Goal: Task Accomplishment & Management: Manage account settings

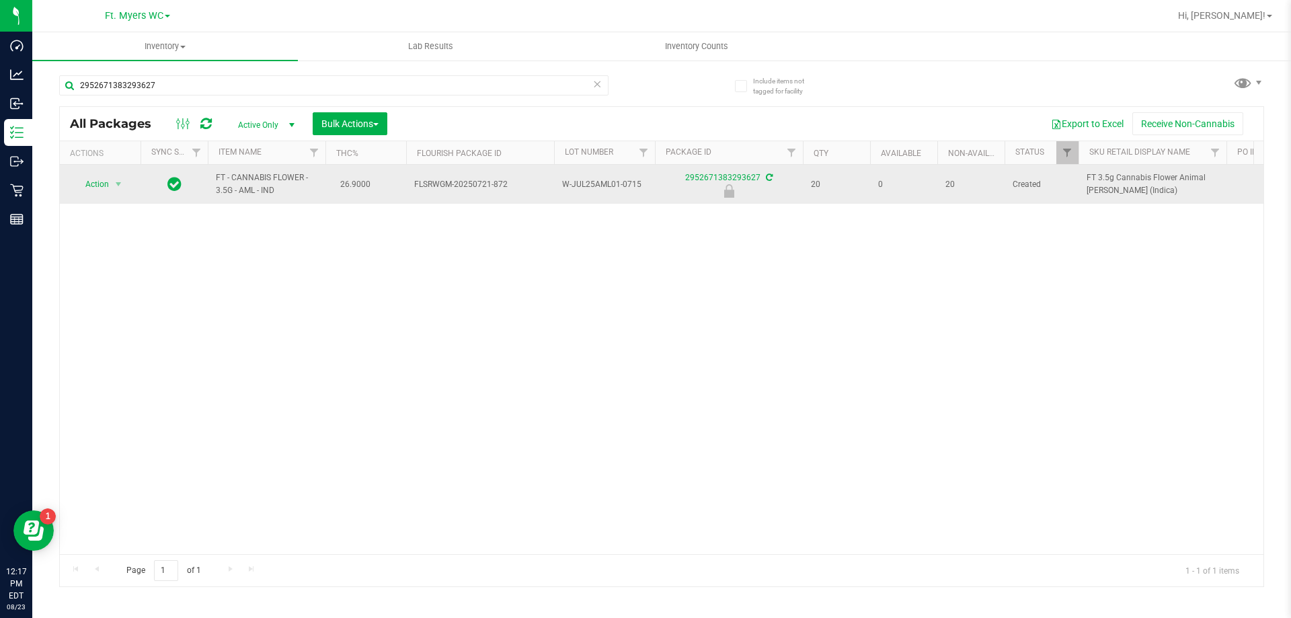
type input "2952671383293627"
click at [126, 185] on span "select" at bounding box center [118, 184] width 17 height 19
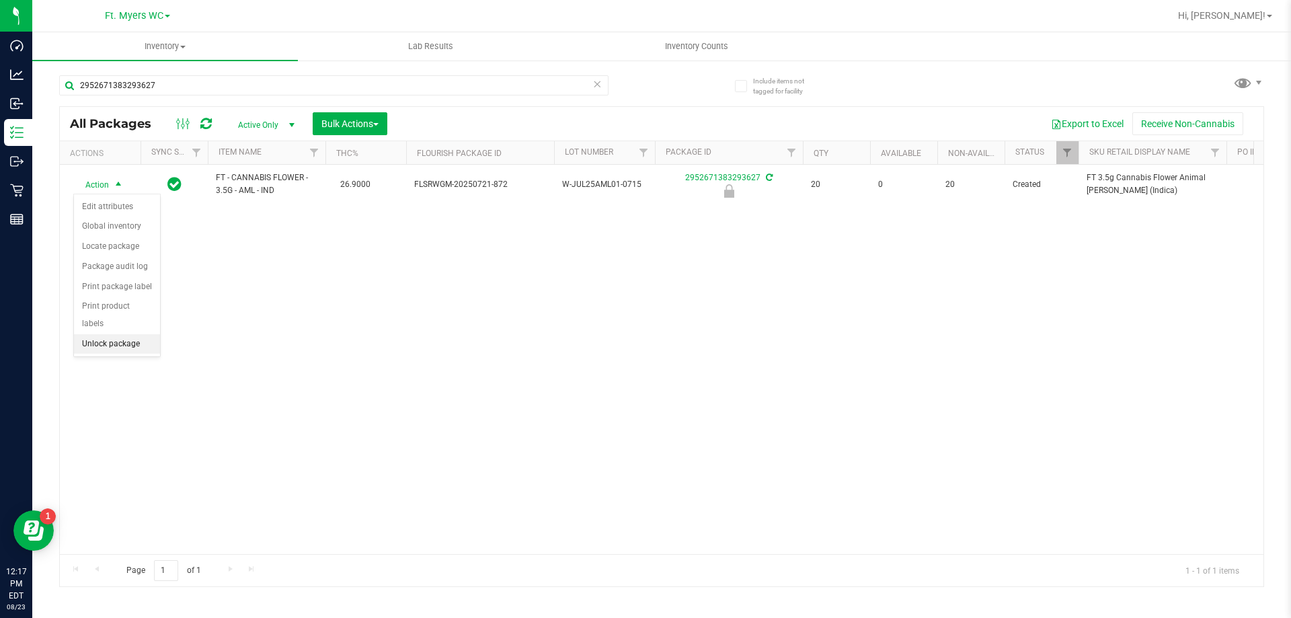
click at [126, 334] on li "Unlock package" at bounding box center [117, 344] width 86 height 20
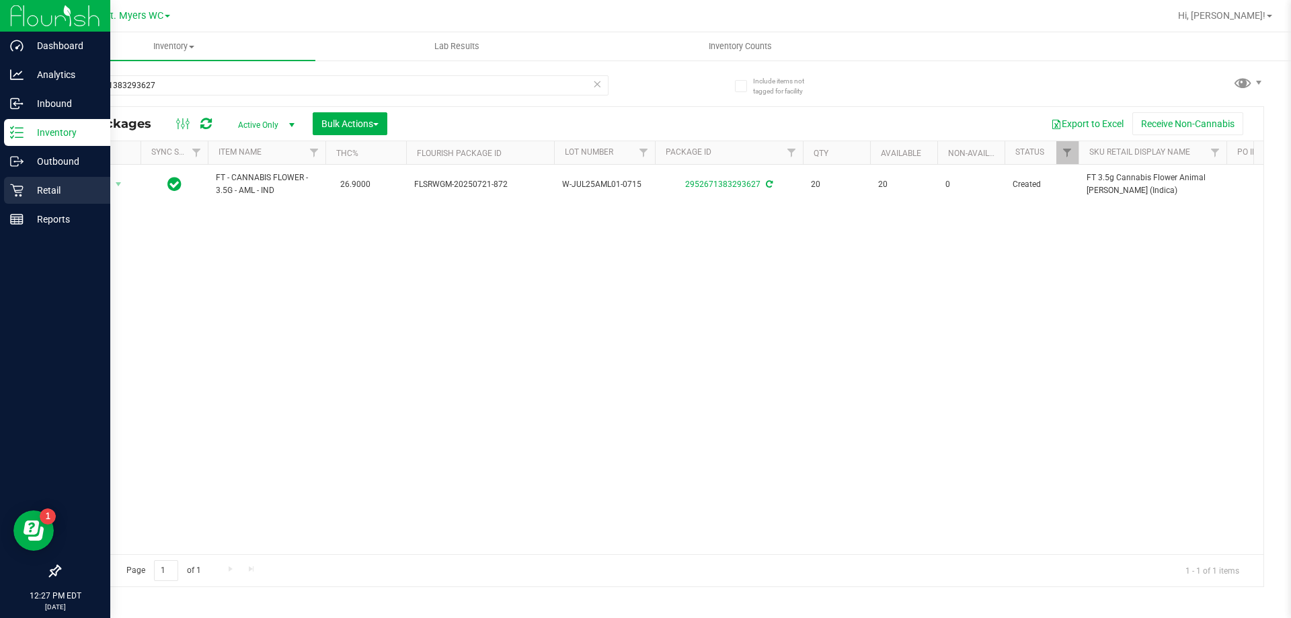
click at [55, 186] on p "Retail" at bounding box center [64, 190] width 81 height 16
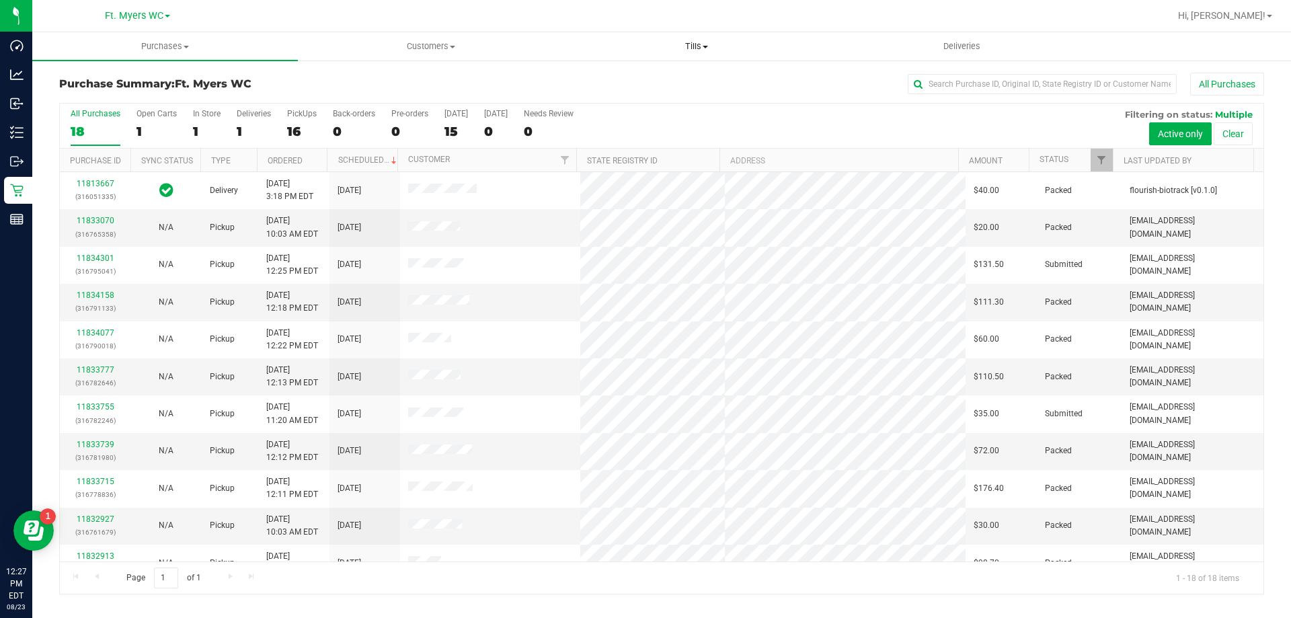
click at [680, 52] on span "Tills" at bounding box center [696, 46] width 264 height 12
click at [687, 80] on li "Manage tills" at bounding box center [697, 81] width 266 height 16
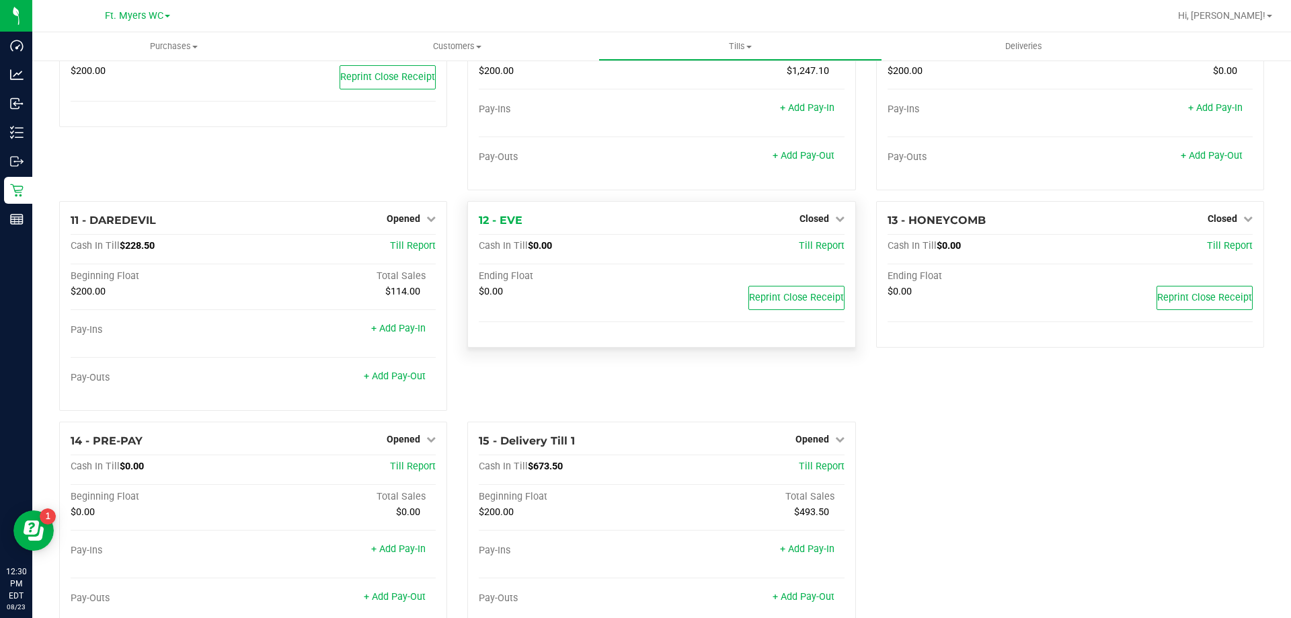
scroll to position [618, 0]
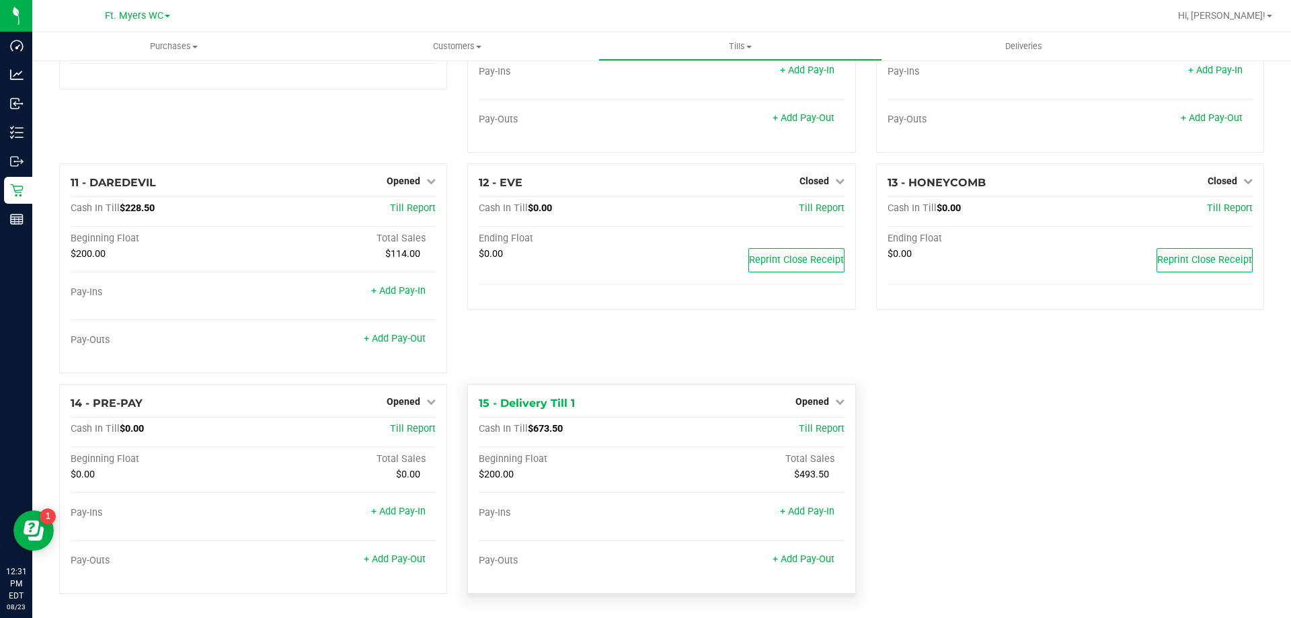
click at [817, 408] on div "Opened" at bounding box center [820, 401] width 49 height 16
click at [815, 403] on span "Opened" at bounding box center [813, 401] width 34 height 11
click at [817, 425] on link "Close Till" at bounding box center [814, 429] width 36 height 11
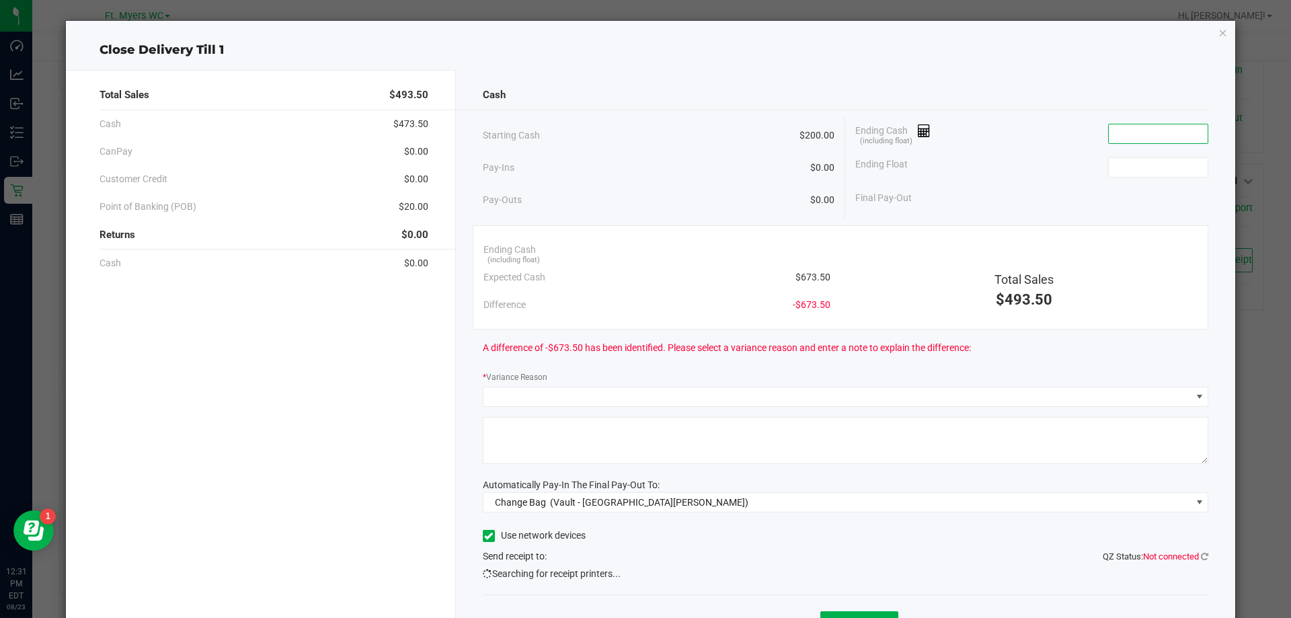
click at [1128, 141] on input at bounding box center [1158, 133] width 99 height 19
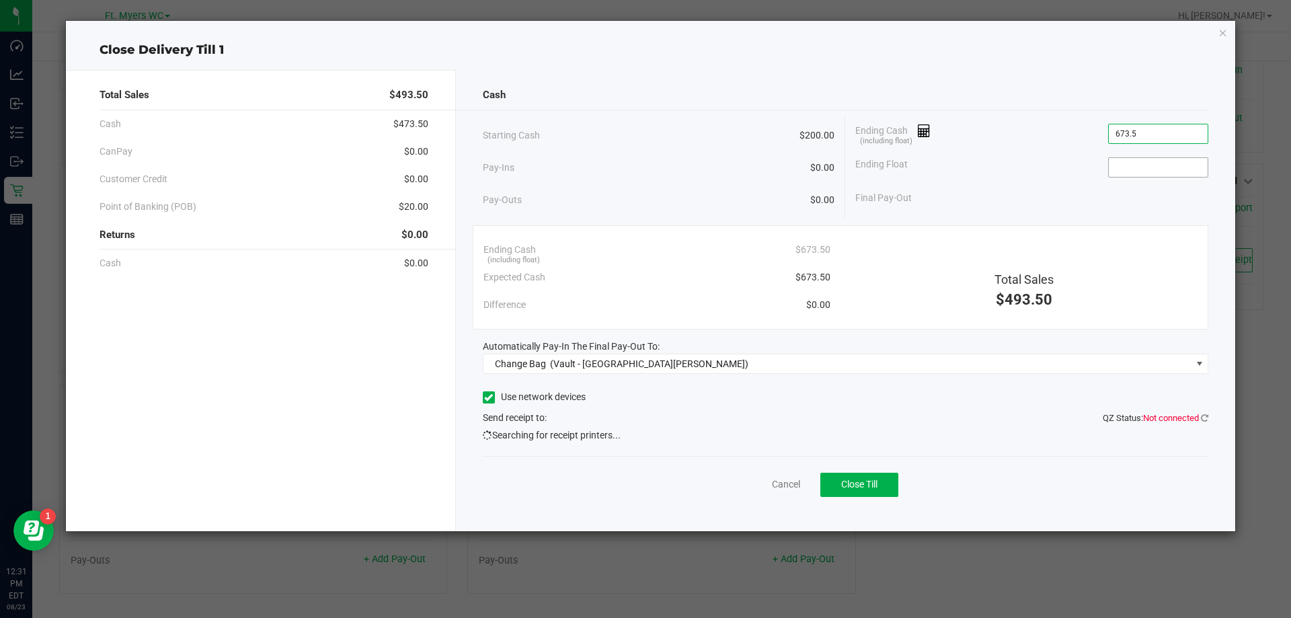
type input "$673.50"
click at [1131, 172] on input at bounding box center [1158, 167] width 99 height 19
type input "$200.00"
click at [990, 464] on div "Cancel Close Till" at bounding box center [846, 482] width 726 height 52
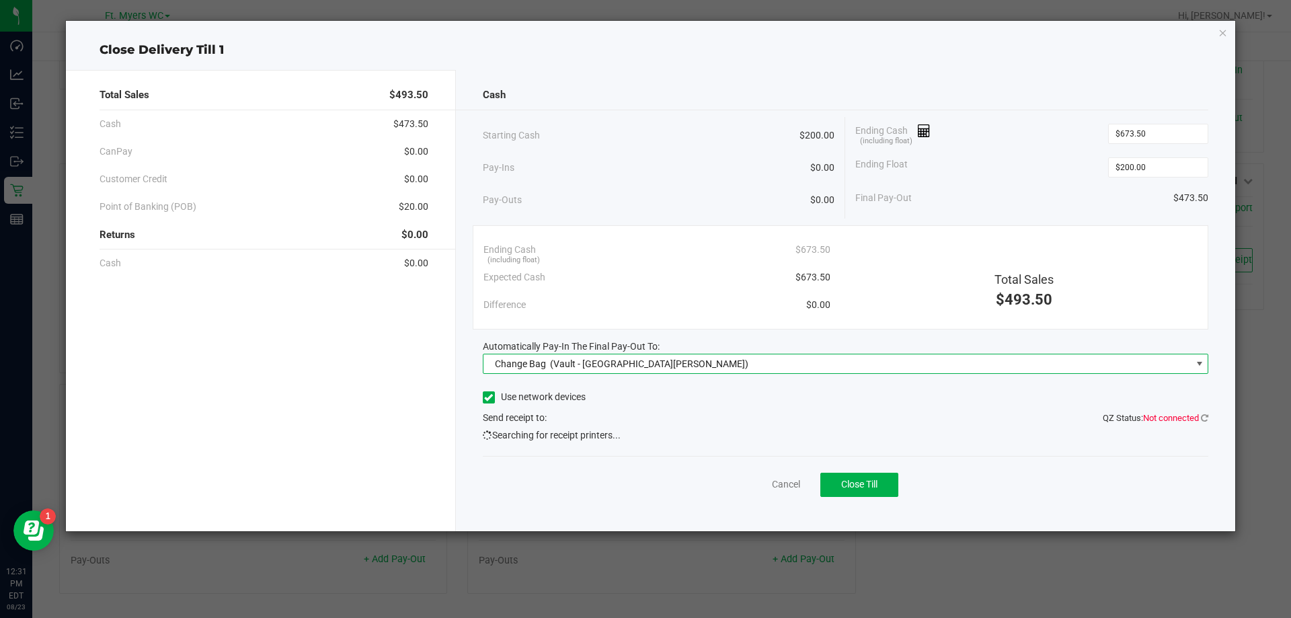
click at [564, 358] on span "(Vault - [GEOGRAPHIC_DATA][PERSON_NAME])" at bounding box center [649, 363] width 198 height 11
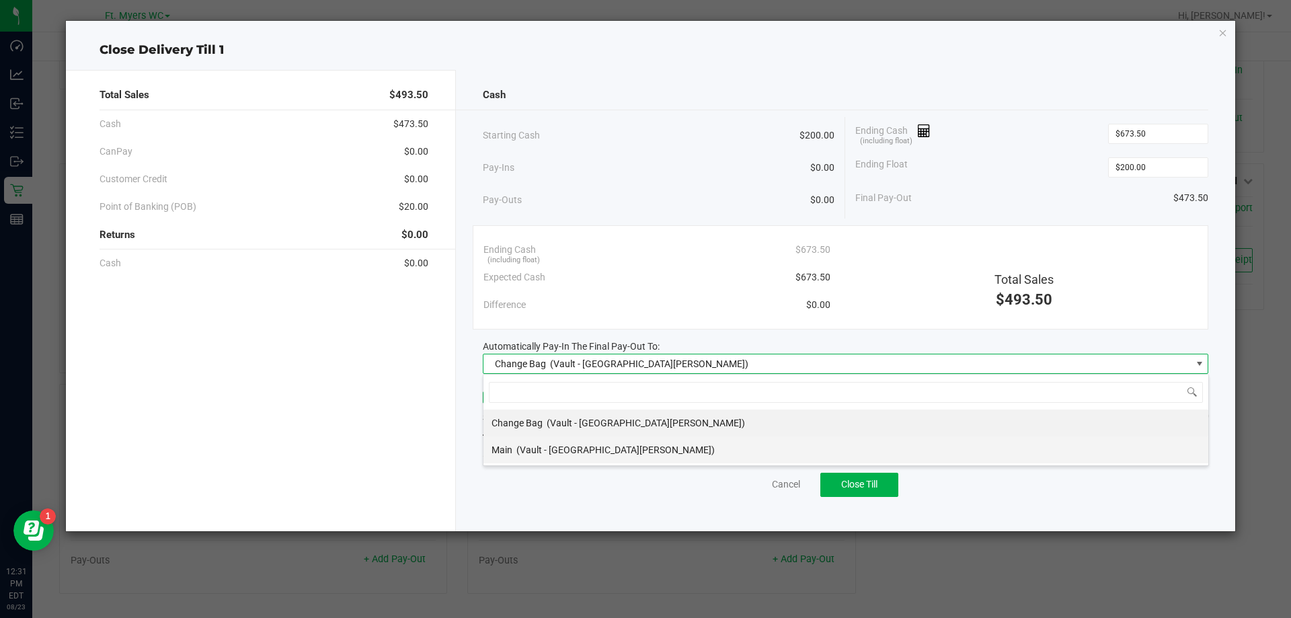
scroll to position [20, 726]
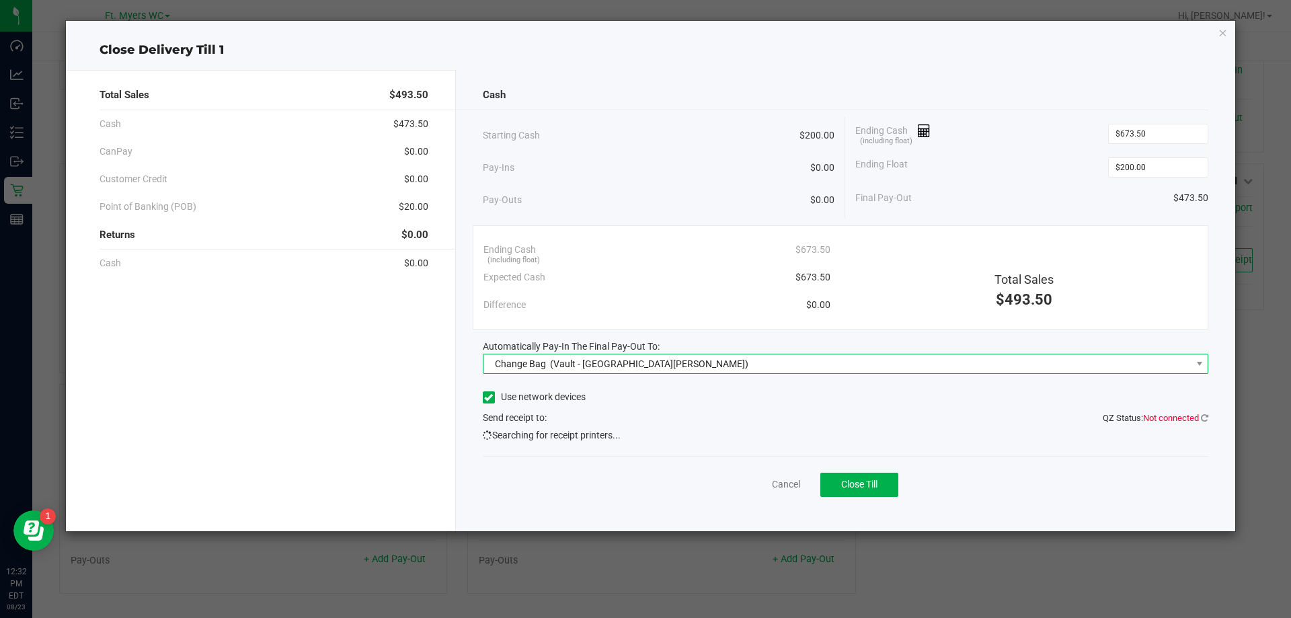
click at [709, 362] on span "Change Bag (Vault - [GEOGRAPHIC_DATA][PERSON_NAME])" at bounding box center [838, 363] width 708 height 19
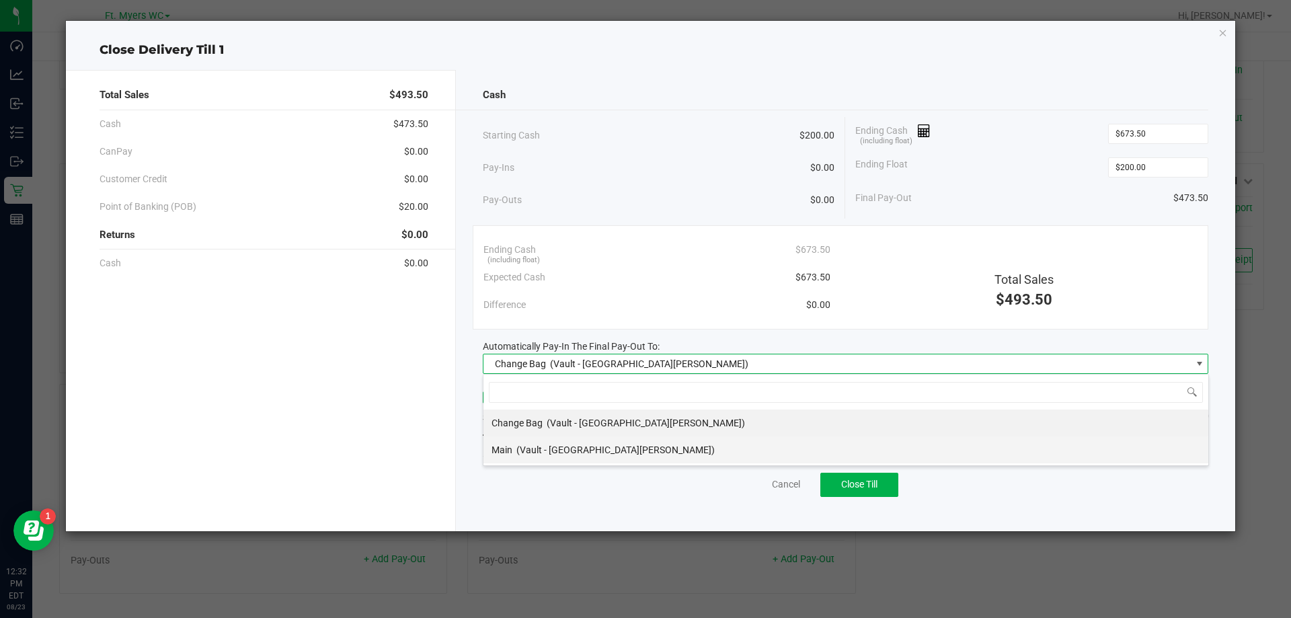
click at [593, 440] on div "Main (Vault - [GEOGRAPHIC_DATA][PERSON_NAME])" at bounding box center [603, 450] width 223 height 24
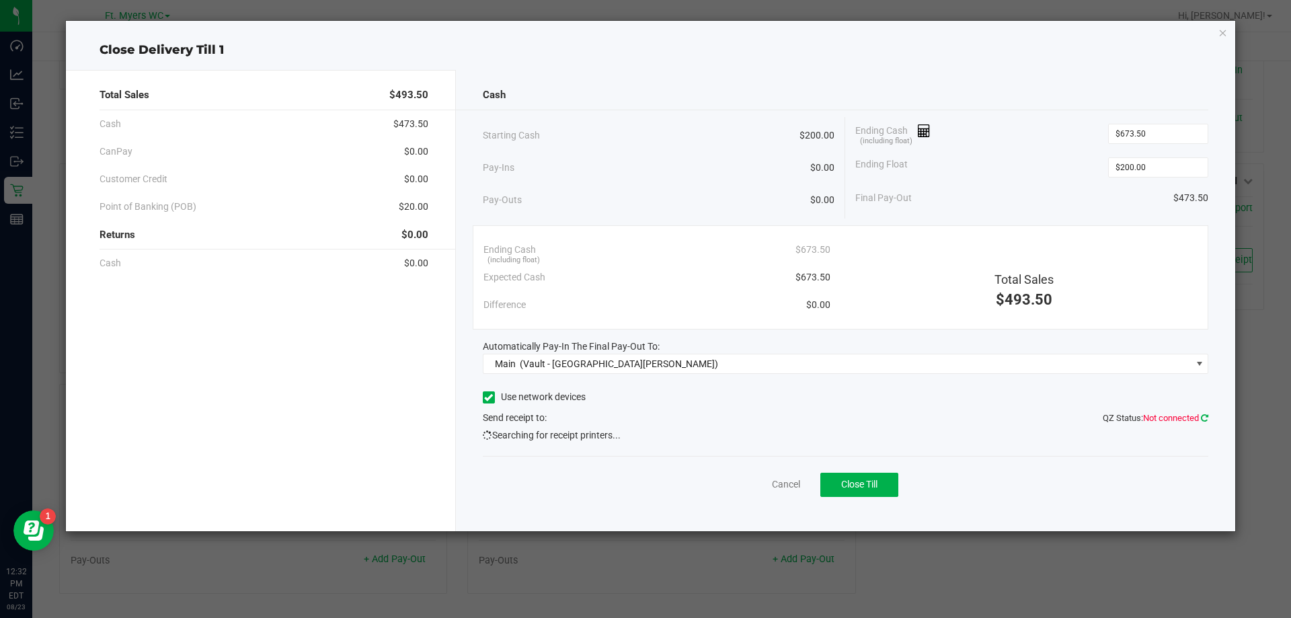
click at [1204, 419] on icon at bounding box center [1204, 418] width 7 height 9
click at [590, 434] on span "Searching for receipt printers..." at bounding box center [552, 435] width 138 height 14
click at [511, 418] on span "Send receipt to: QZ Status: Not connected" at bounding box center [515, 417] width 64 height 11
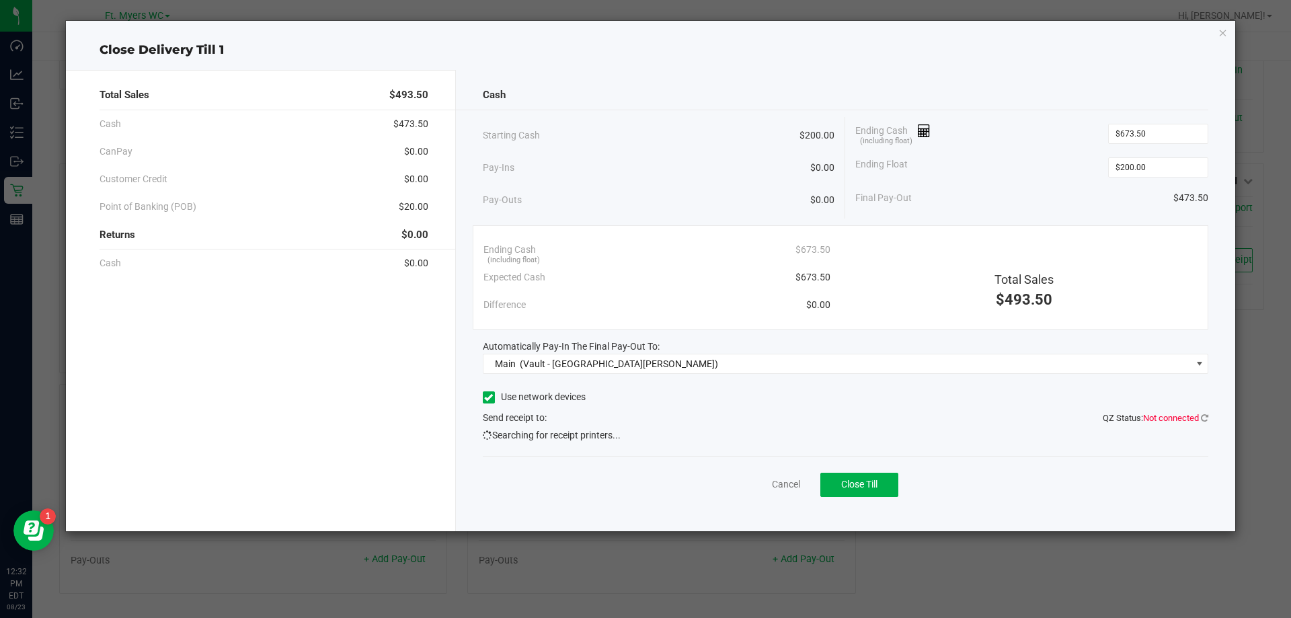
click at [805, 383] on div "Cash Starting Cash $200.00 Pay-Ins $0.00 Pay-Outs $0.00 Ending Cash (including …" at bounding box center [846, 300] width 780 height 461
drag, startPoint x: 824, startPoint y: 381, endPoint x: 907, endPoint y: 372, distance: 83.2
click at [833, 379] on div "Cash Starting Cash $200.00 Pay-Ins $0.00 Pay-Outs $0.00 Ending Cash (including …" at bounding box center [846, 300] width 780 height 461
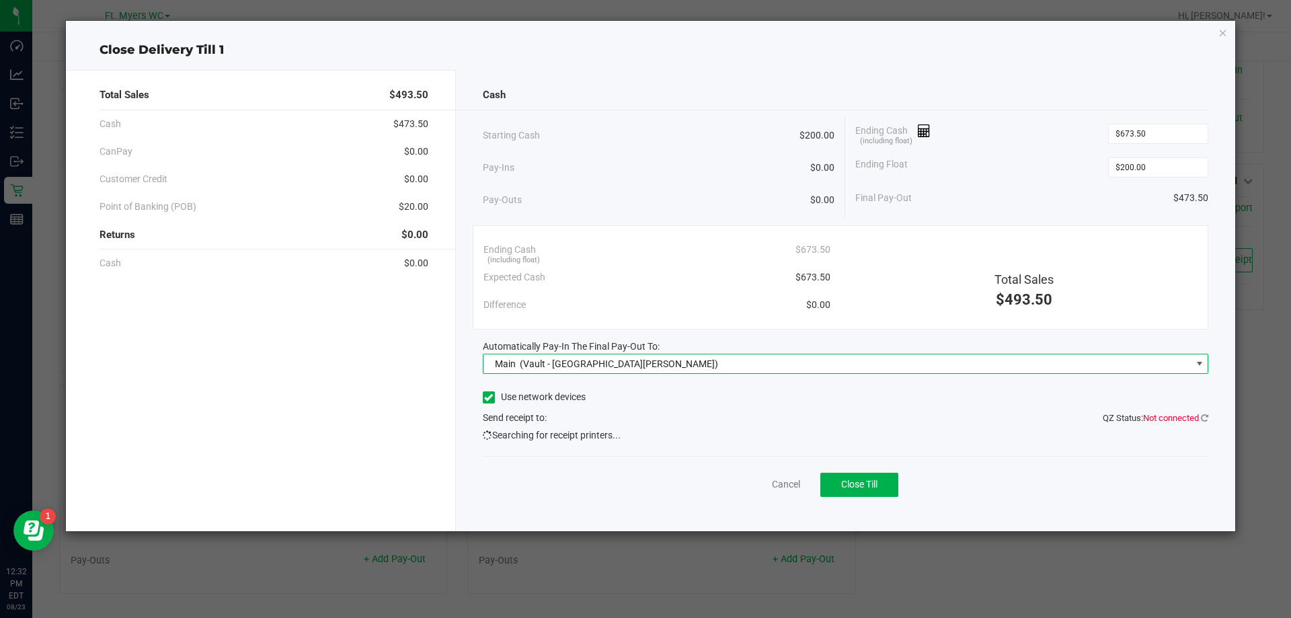
drag, startPoint x: 907, startPoint y: 372, endPoint x: 1139, endPoint y: 397, distance: 233.3
click at [1137, 391] on div "Cash Starting Cash $200.00 Pay-Ins $0.00 Pay-Outs $0.00 Ending Cash (including …" at bounding box center [846, 300] width 780 height 461
drag, startPoint x: 1081, startPoint y: 418, endPoint x: 1127, endPoint y: 418, distance: 46.4
click at [1127, 418] on div "Send receipt to: QZ Status: Not connected" at bounding box center [846, 418] width 726 height 14
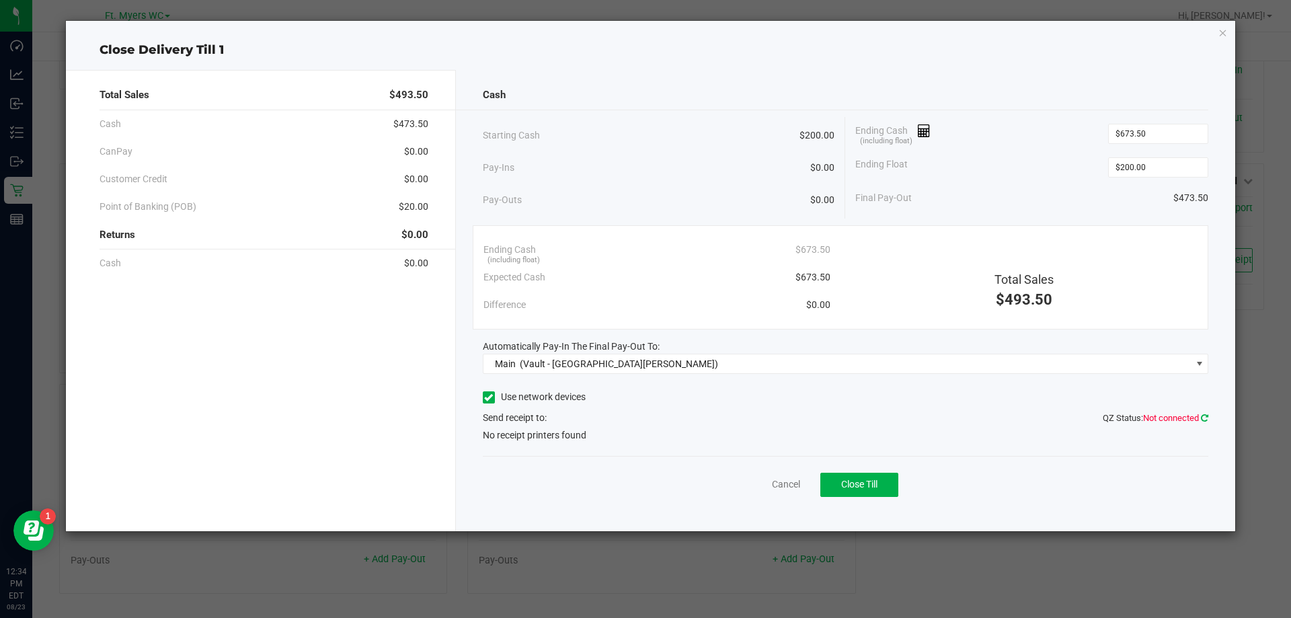
click at [1208, 414] on icon at bounding box center [1204, 418] width 7 height 9
click at [1046, 396] on div "Use network devices" at bounding box center [846, 397] width 726 height 20
click at [1201, 411] on span "QZ Status: Not connected" at bounding box center [1156, 418] width 106 height 14
click at [1202, 419] on icon at bounding box center [1204, 417] width 11 height 11
click at [1204, 416] on icon at bounding box center [1205, 417] width 10 height 9
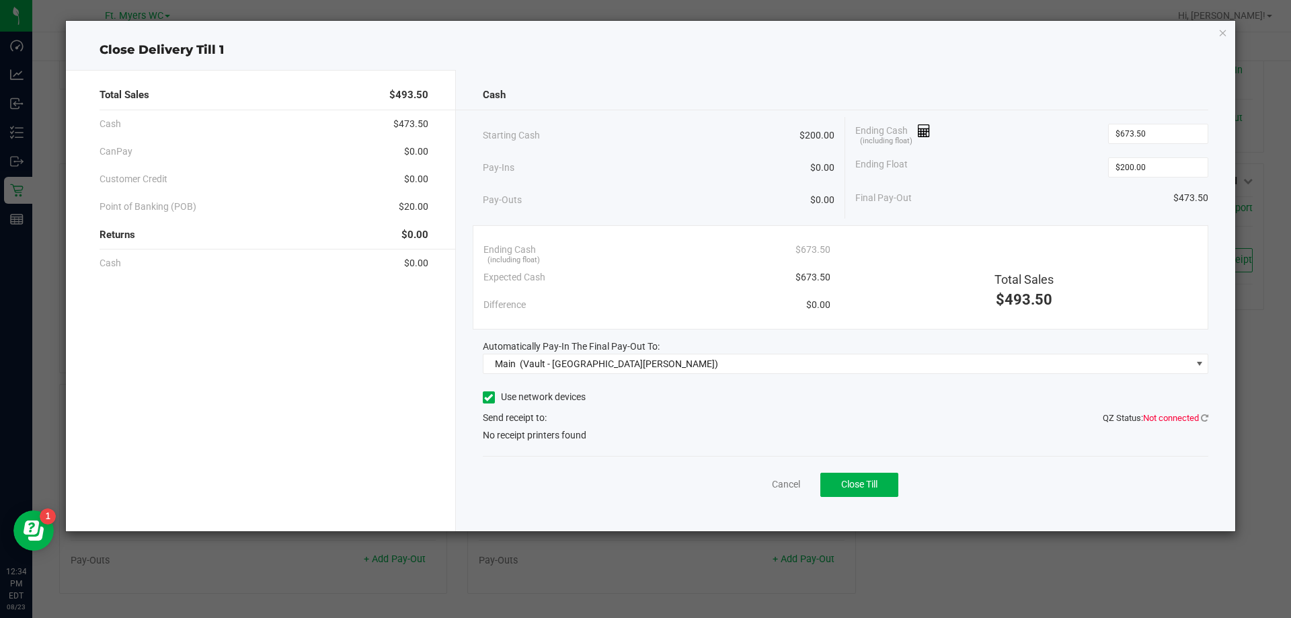
click at [995, 408] on div "Use network devices Send receipt to: QZ Status: Not connected No receipt printe…" at bounding box center [846, 414] width 726 height 55
click at [1204, 424] on span "QZ Status: Not connected" at bounding box center [1156, 418] width 106 height 14
click at [1205, 420] on icon at bounding box center [1204, 417] width 11 height 11
click at [1205, 420] on icon at bounding box center [1205, 418] width 11 height 10
click at [1205, 420] on icon at bounding box center [1204, 417] width 9 height 11
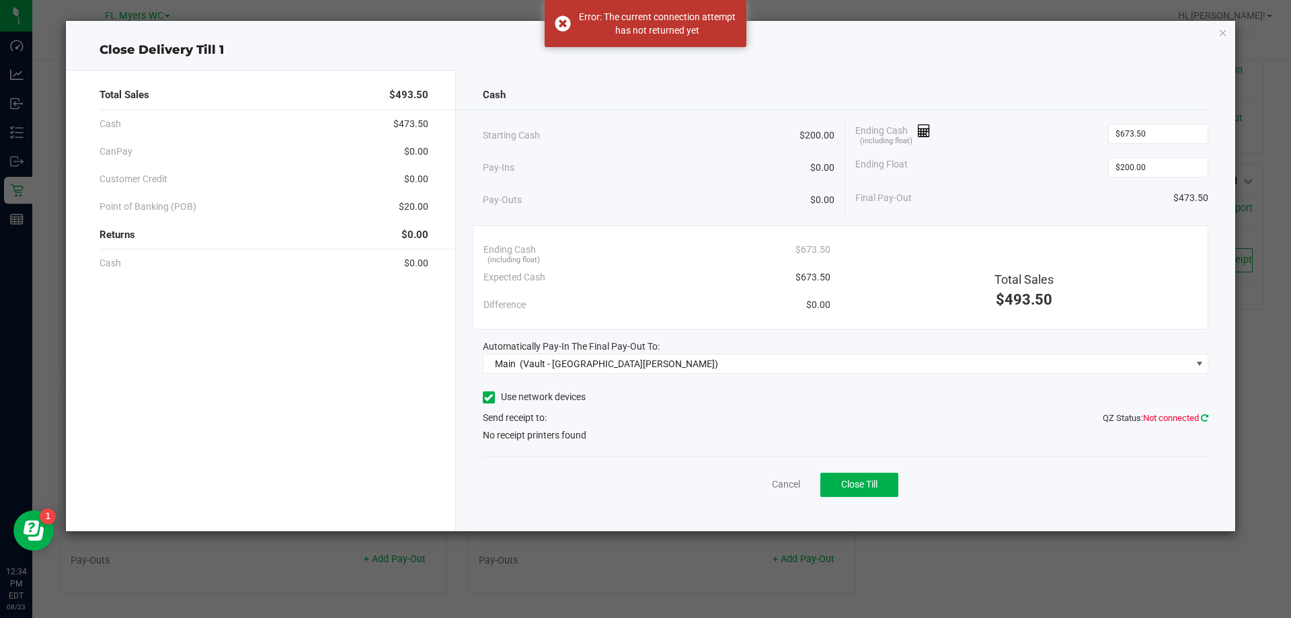
click at [1205, 420] on icon at bounding box center [1204, 417] width 11 height 11
click at [1205, 420] on icon at bounding box center [1205, 417] width 10 height 9
click at [1205, 420] on icon at bounding box center [1205, 417] width 10 height 11
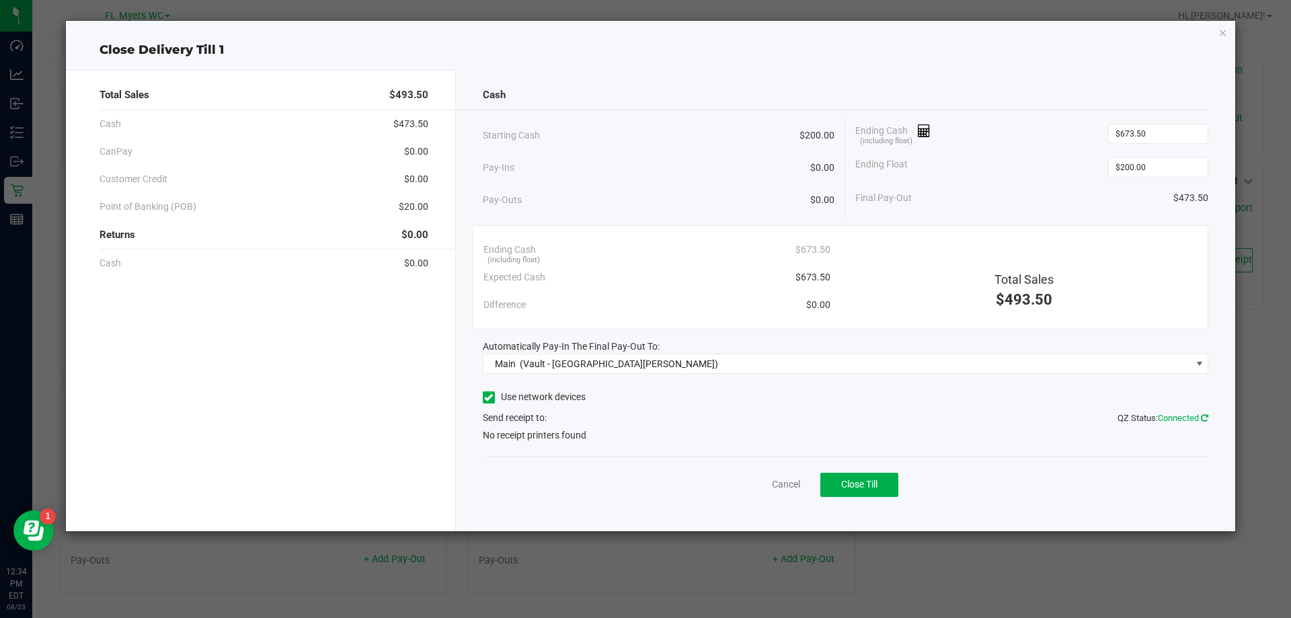
click at [1207, 419] on icon at bounding box center [1205, 417] width 10 height 9
click at [577, 392] on label "Use network devices" at bounding box center [534, 397] width 103 height 14
click at [0, 0] on input "Use network devices" at bounding box center [0, 0] width 0 height 0
click at [557, 397] on label "Use network devices" at bounding box center [534, 397] width 103 height 14
click at [0, 0] on input "Use network devices" at bounding box center [0, 0] width 0 height 0
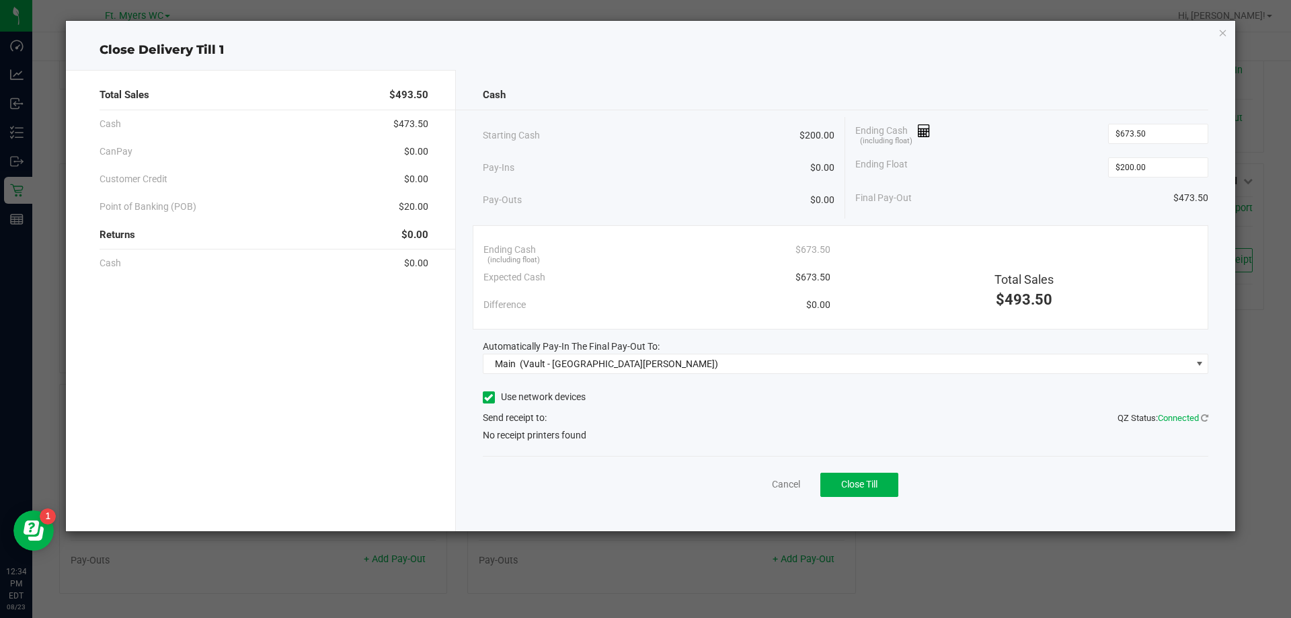
click at [1198, 418] on span "Connected" at bounding box center [1178, 418] width 41 height 10
click at [1204, 418] on icon at bounding box center [1204, 417] width 11 height 11
click at [1204, 418] on icon at bounding box center [1205, 417] width 11 height 11
click at [1204, 418] on icon at bounding box center [1204, 418] width 9 height 10
click at [1204, 418] on icon at bounding box center [1205, 417] width 11 height 11
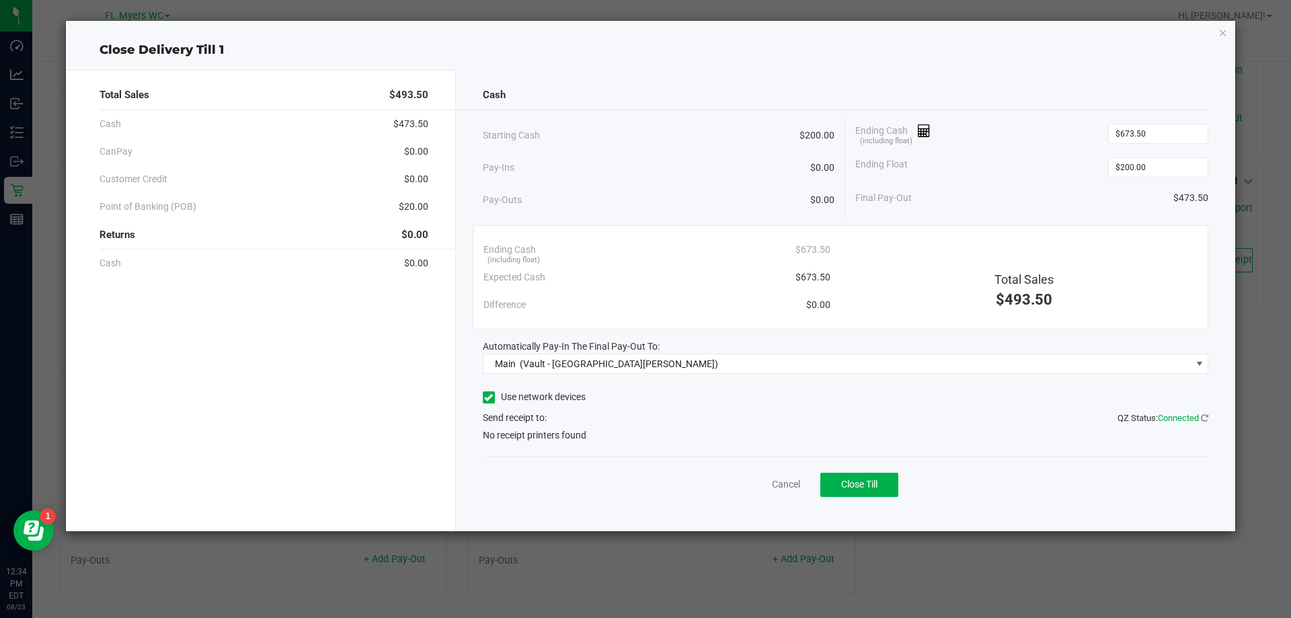
click at [516, 431] on span "No receipt printers found" at bounding box center [535, 435] width 104 height 14
click at [1171, 428] on div "Use network devices Send receipt to: QZ Status: Connected No receipt printers f…" at bounding box center [846, 414] width 726 height 55
click at [757, 483] on div "Cancel Close Till" at bounding box center [846, 482] width 726 height 52
click at [793, 482] on link "Cancel" at bounding box center [786, 484] width 28 height 14
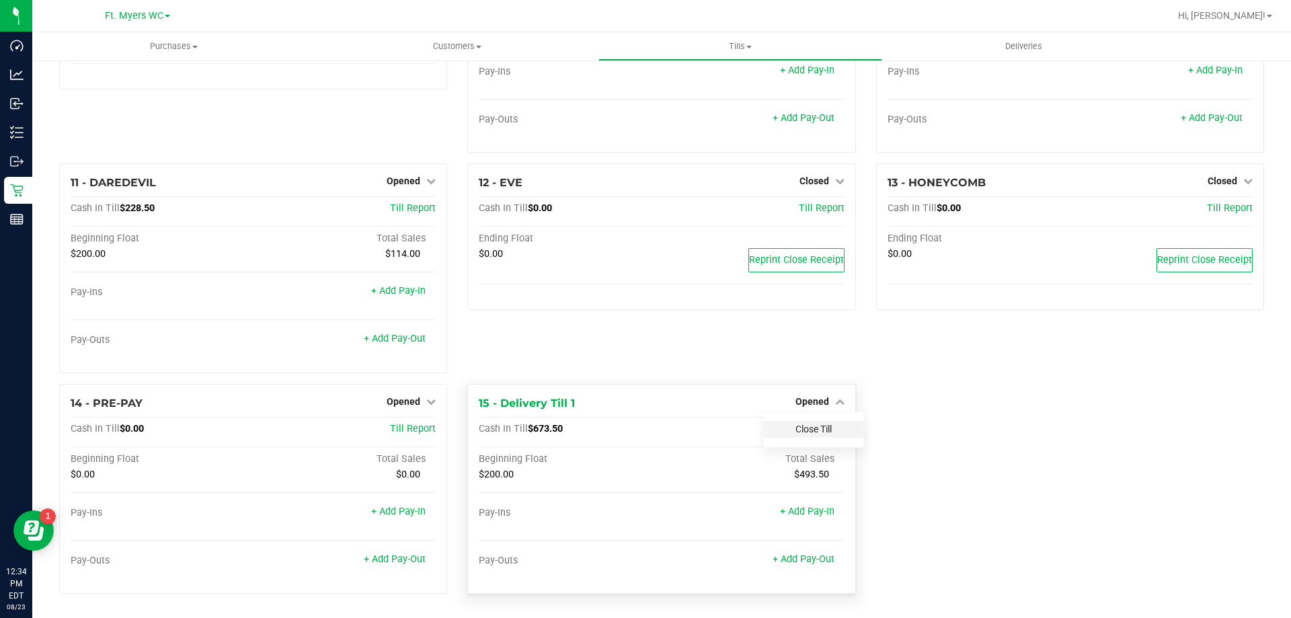
click at [821, 429] on link "Close Till" at bounding box center [814, 429] width 36 height 11
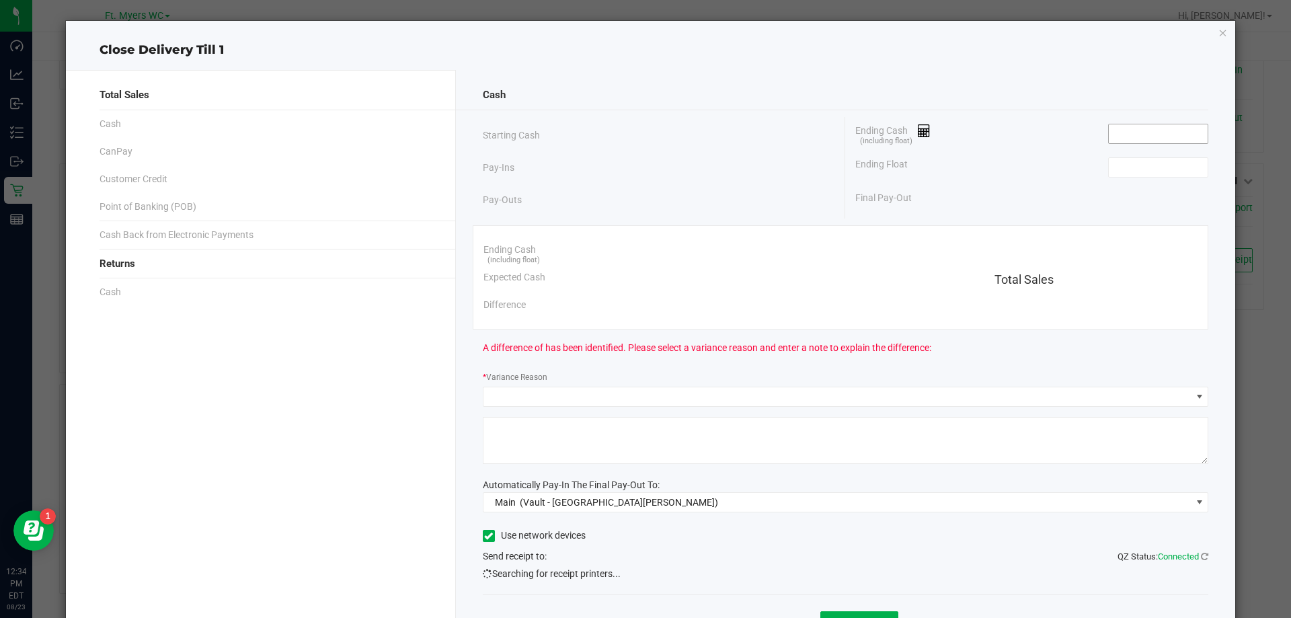
click at [1134, 141] on input at bounding box center [1158, 133] width 99 height 19
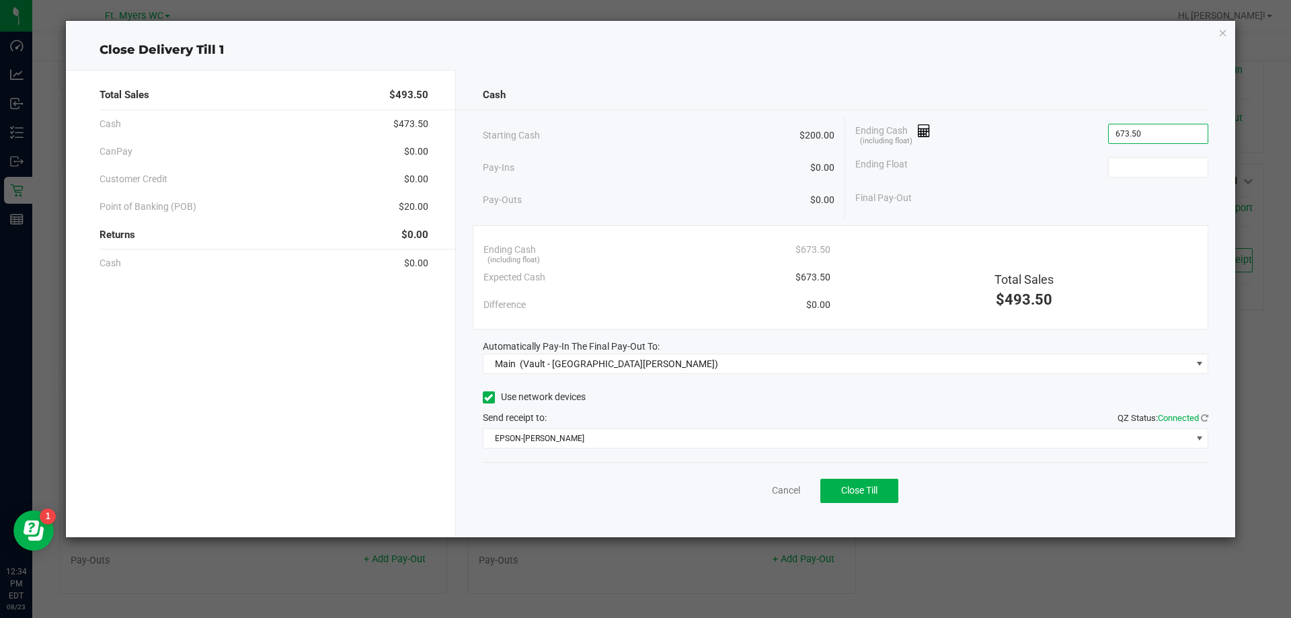
type input "$673.50"
type input "$200.00"
drag, startPoint x: 903, startPoint y: 161, endPoint x: 860, endPoint y: 159, distance: 43.1
click at [860, 159] on div "Ending Float $200.00" at bounding box center [1031, 168] width 353 height 34
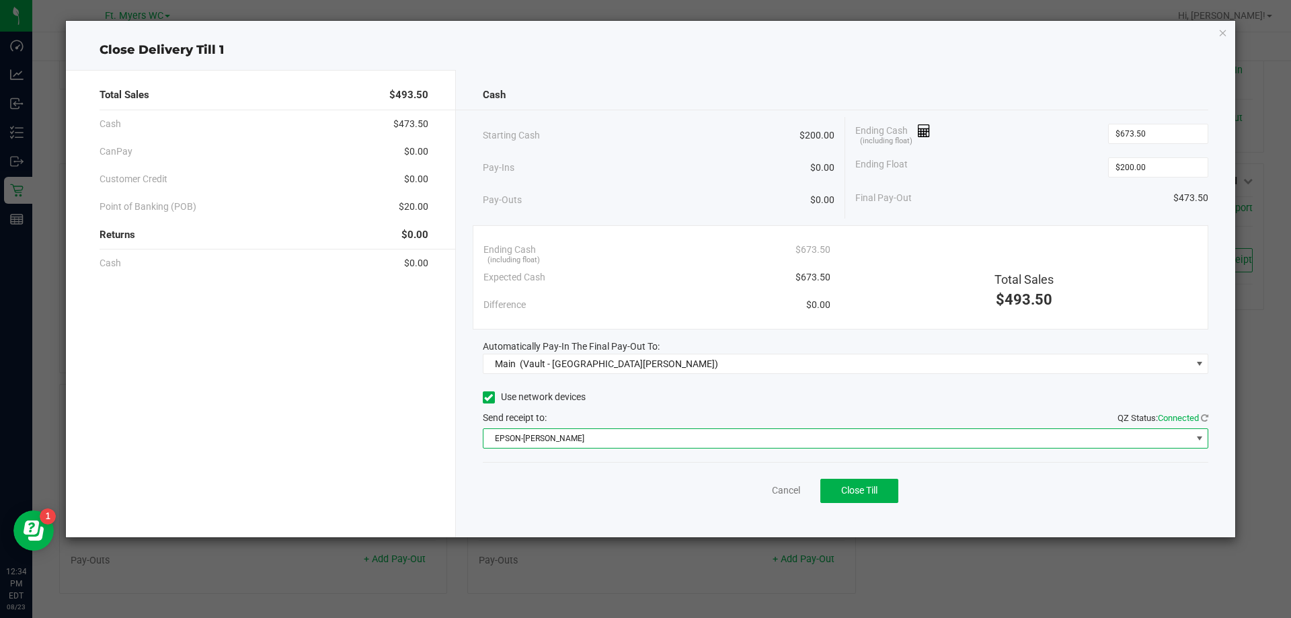
click at [563, 442] on span "EPSON-[PERSON_NAME]" at bounding box center [838, 438] width 708 height 19
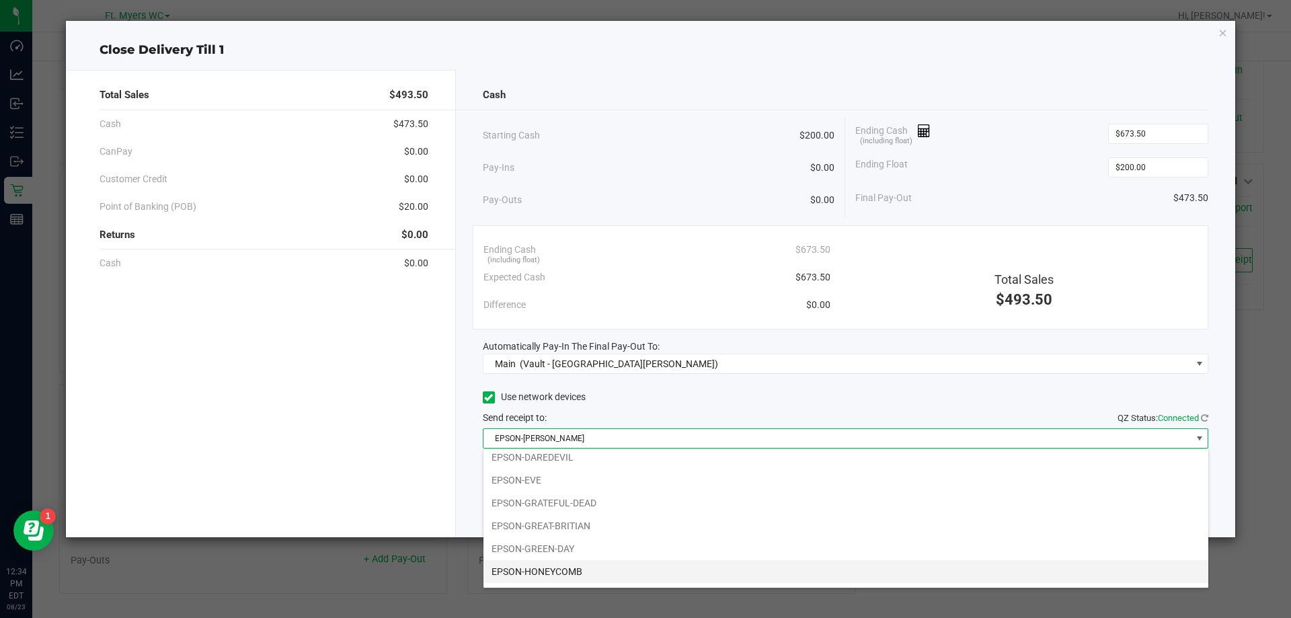
scroll to position [94, 0]
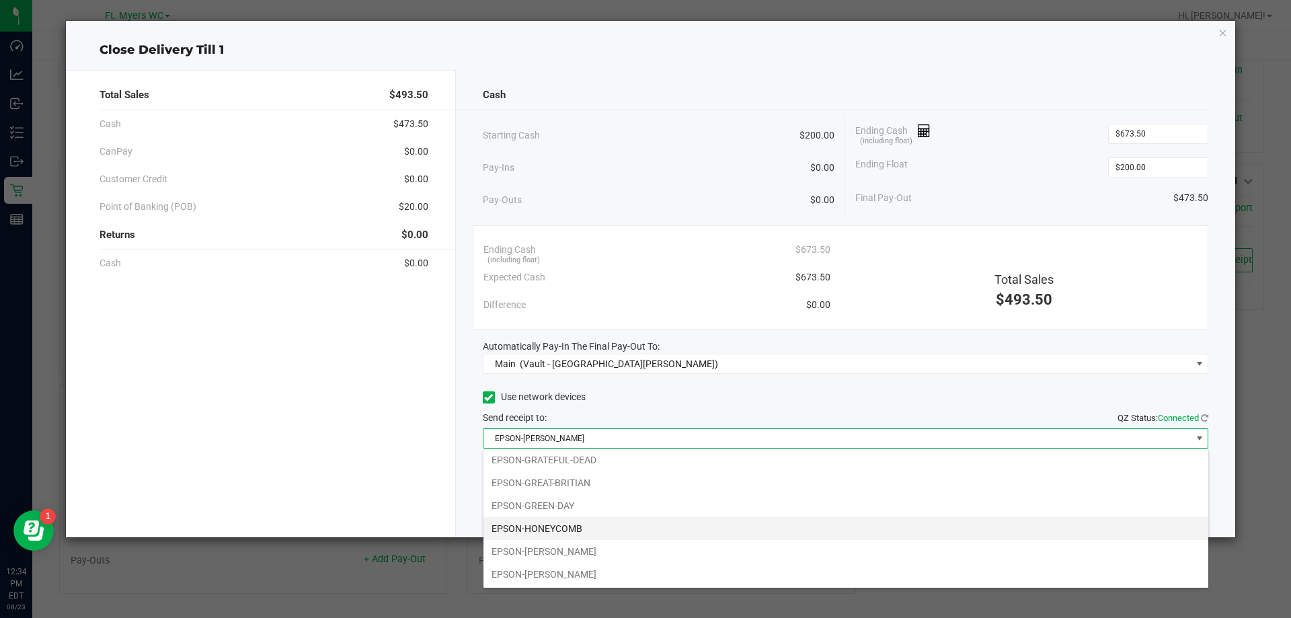
click at [580, 528] on li "EPSON-HONEYCOMB" at bounding box center [846, 528] width 725 height 23
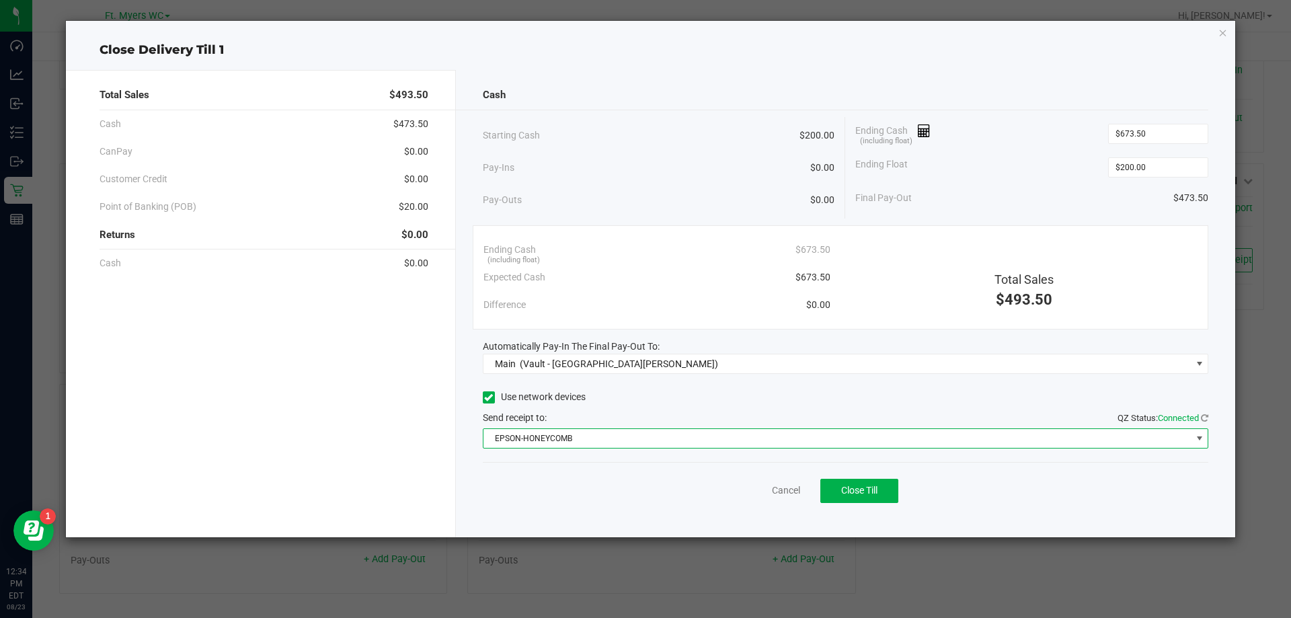
click at [695, 390] on div "Use network devices" at bounding box center [846, 397] width 726 height 20
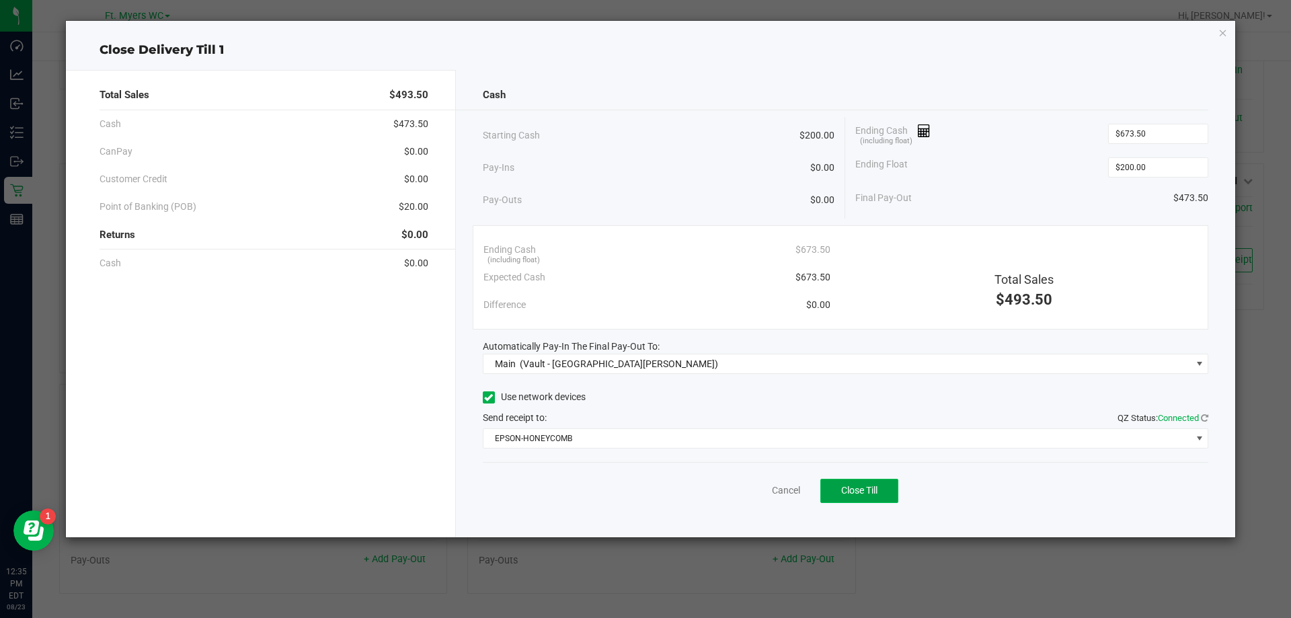
click at [860, 494] on span "Close Till" at bounding box center [859, 490] width 36 height 11
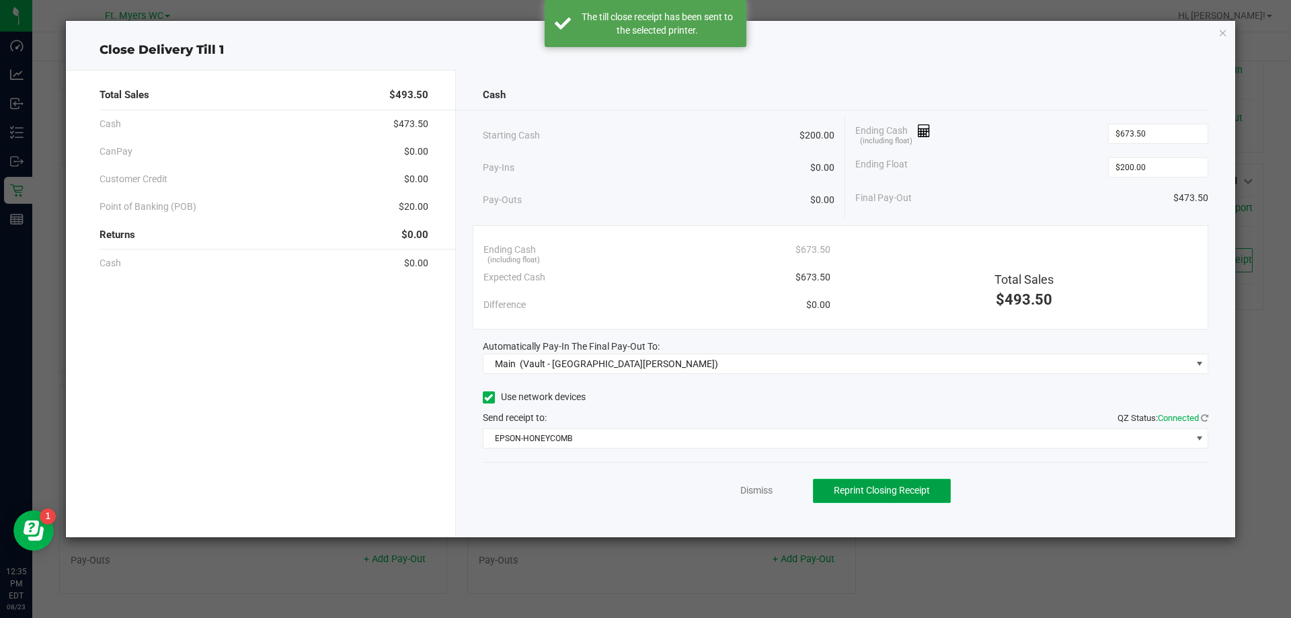
click at [884, 486] on span "Reprint Closing Receipt" at bounding box center [882, 490] width 96 height 11
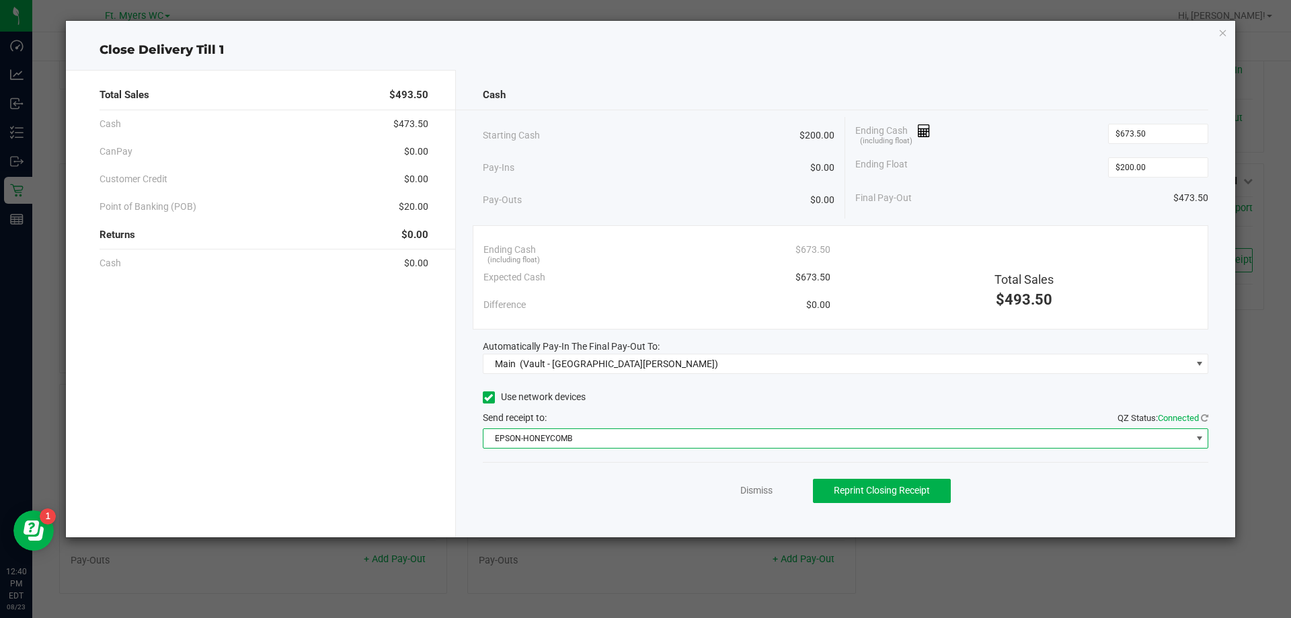
click at [638, 444] on span "EPSON-HONEYCOMB" at bounding box center [838, 438] width 708 height 19
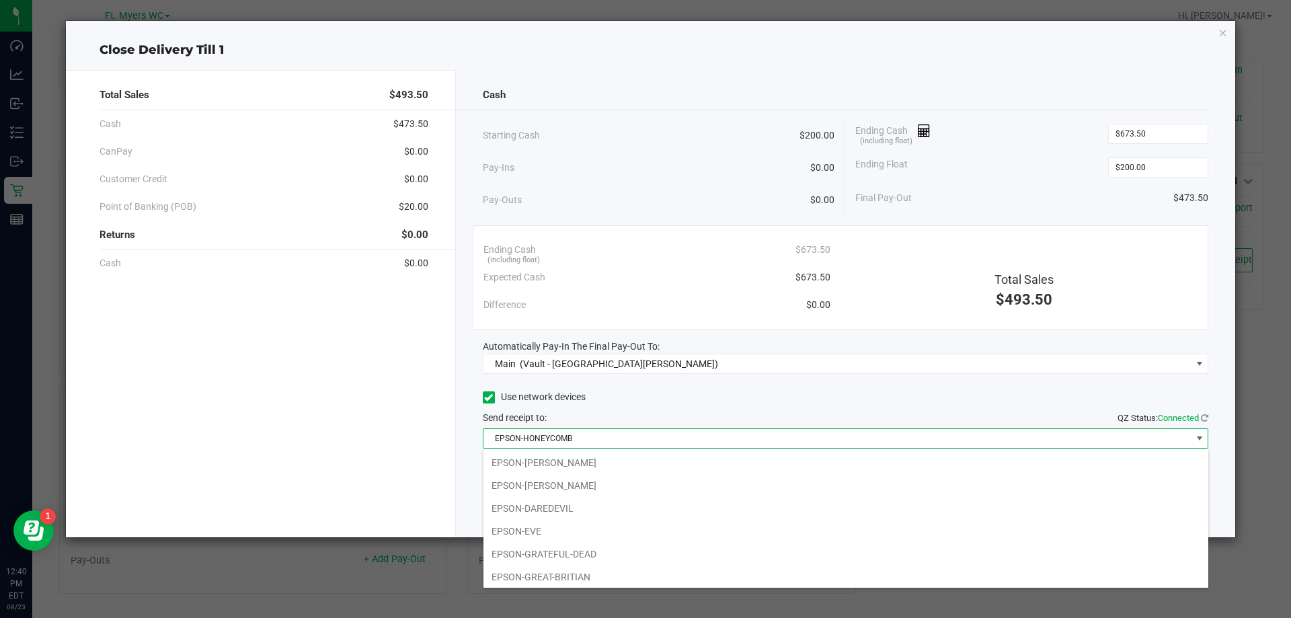
scroll to position [20, 726]
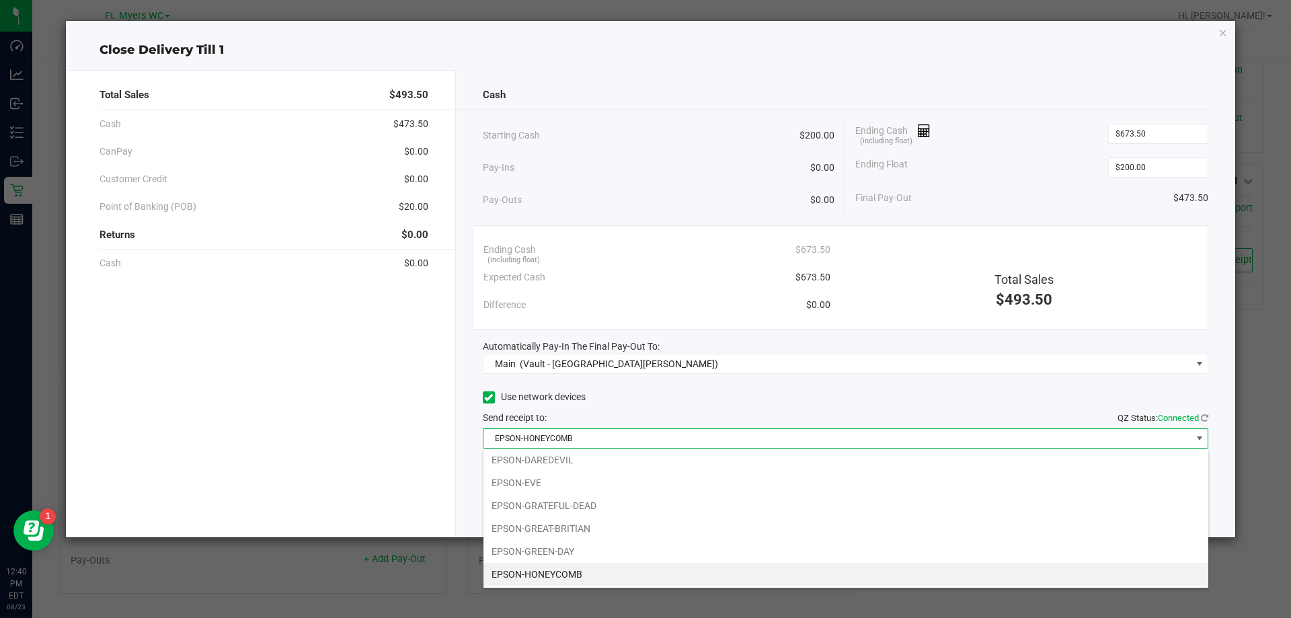
click at [638, 444] on span "EPSON-HONEYCOMB" at bounding box center [838, 438] width 708 height 19
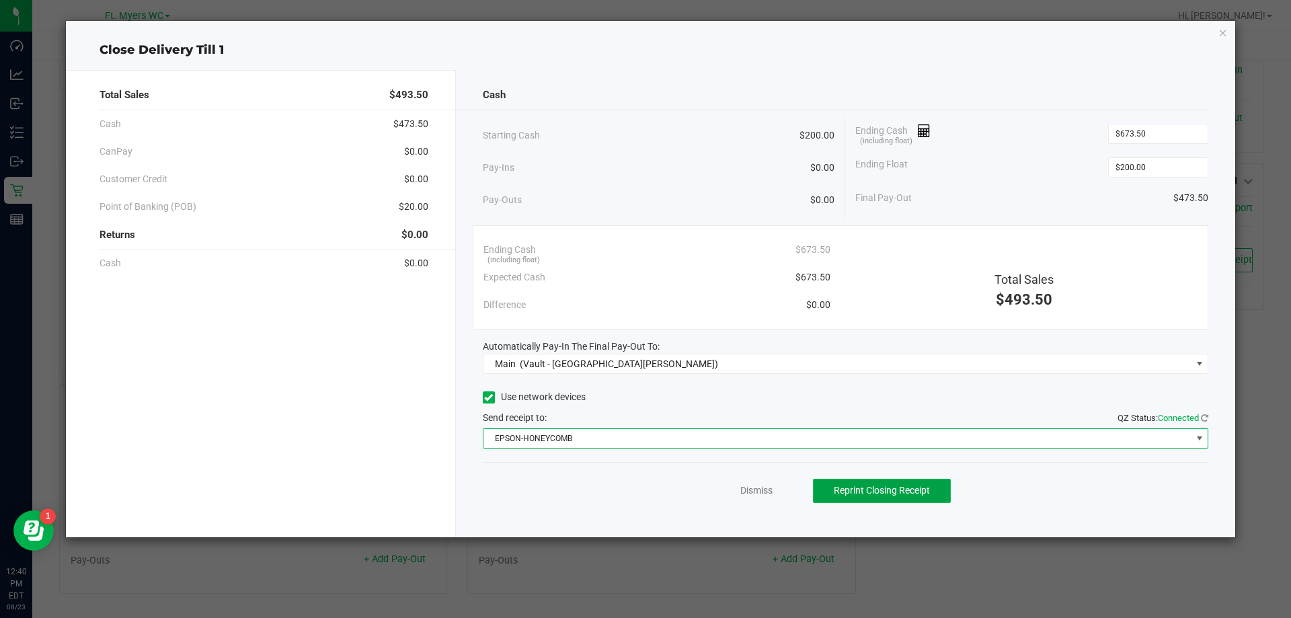
click at [898, 494] on span "Reprint Closing Receipt" at bounding box center [882, 490] width 96 height 11
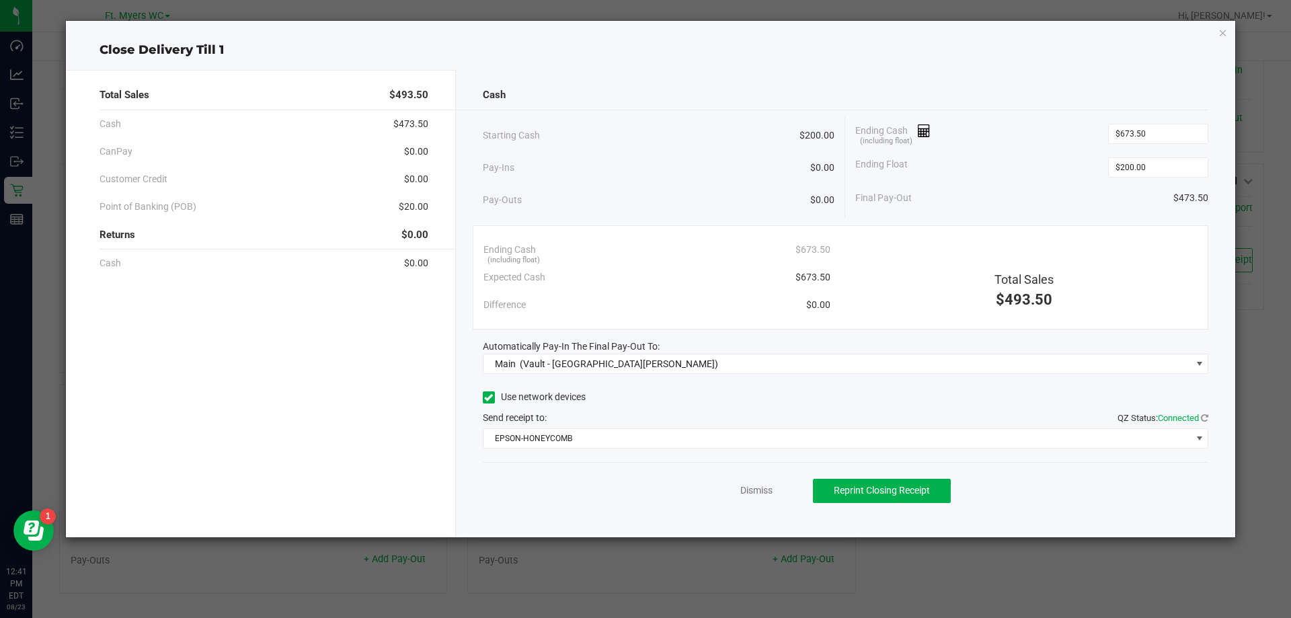
click at [344, 617] on ngb-modal-window "Close Delivery Till 1 Total Sales $493.50 Cash $473.50 CanPay $0.00 Customer Cr…" at bounding box center [650, 309] width 1301 height 618
click at [753, 508] on div "Dismiss Reprint Closing Receipt" at bounding box center [846, 488] width 726 height 52
click at [760, 494] on link "Dismiss" at bounding box center [756, 491] width 32 height 14
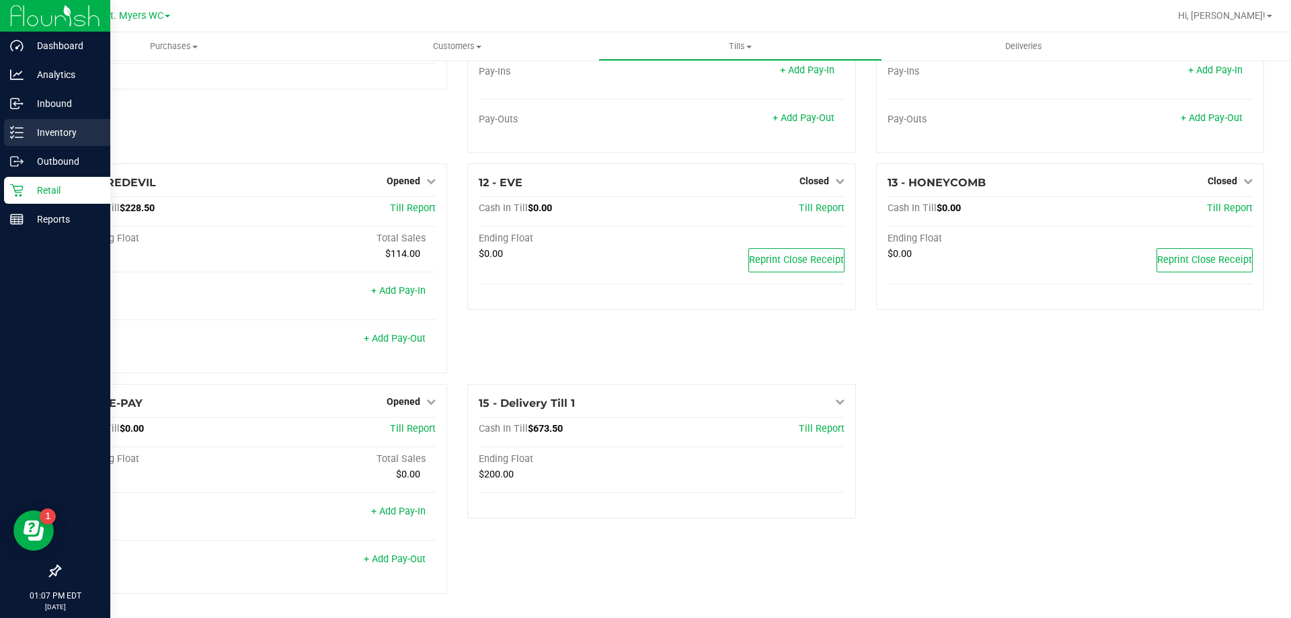
click at [12, 137] on icon at bounding box center [12, 137] width 3 height 2
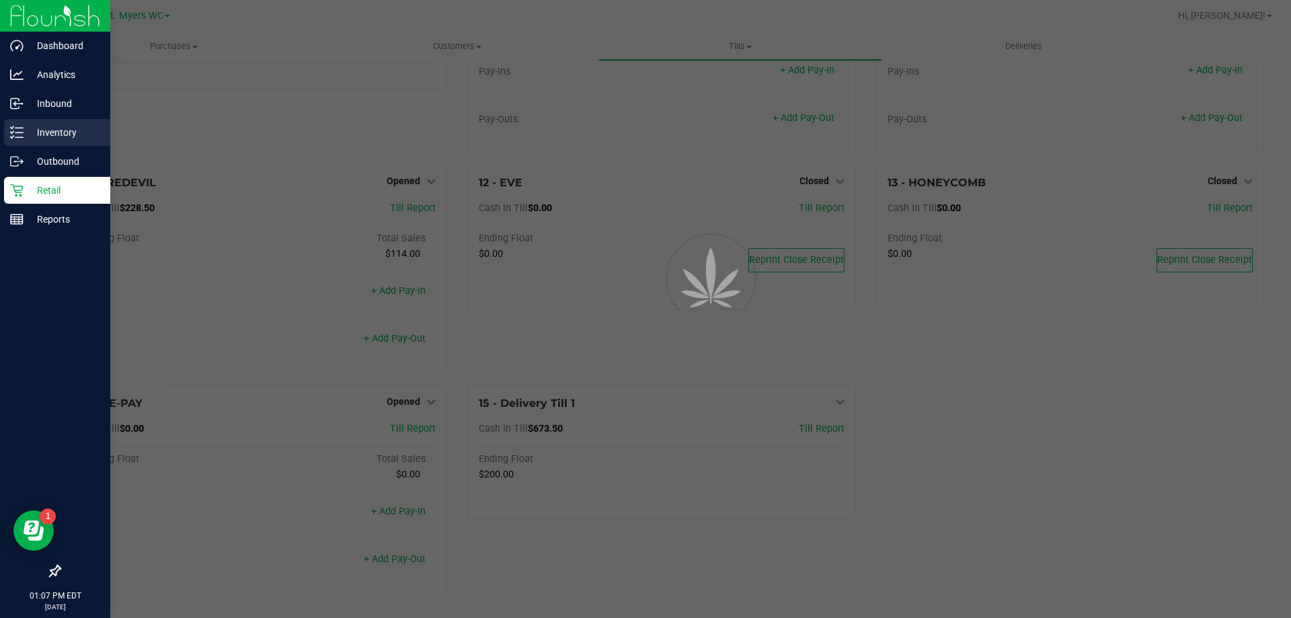
click at [8, 125] on div "Inventory" at bounding box center [57, 132] width 106 height 27
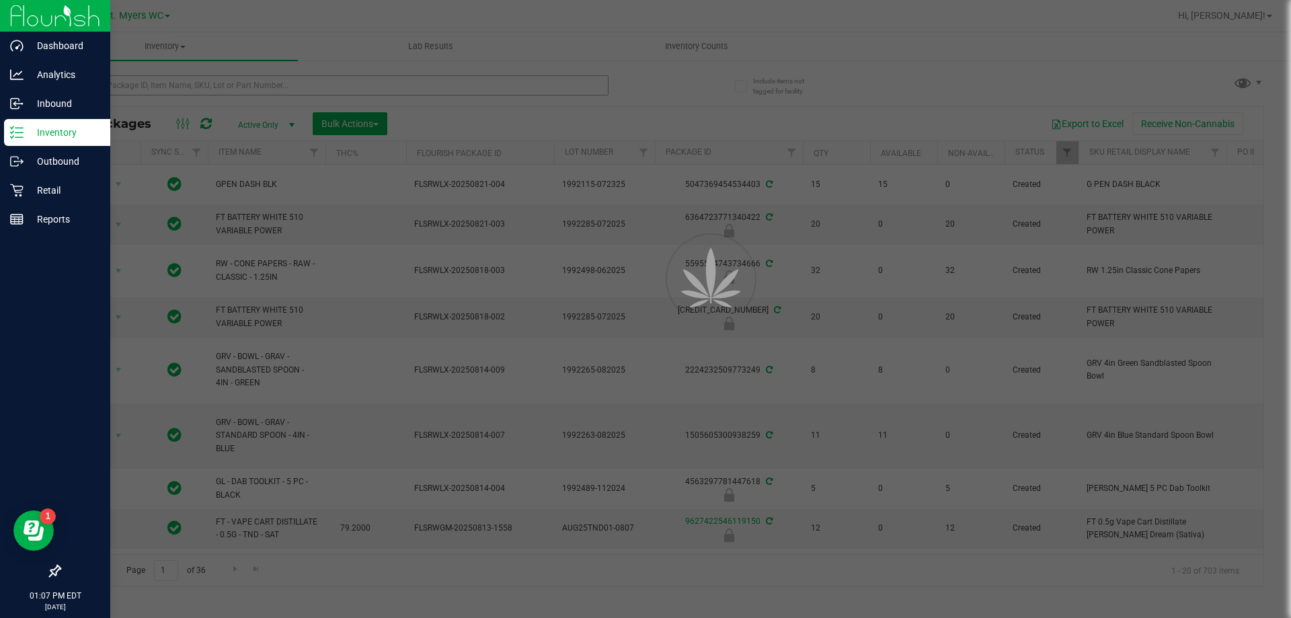
click at [190, 79] on div at bounding box center [645, 309] width 1291 height 618
click at [191, 79] on div at bounding box center [645, 309] width 1291 height 618
click at [191, 79] on input "text" at bounding box center [333, 85] width 549 height 20
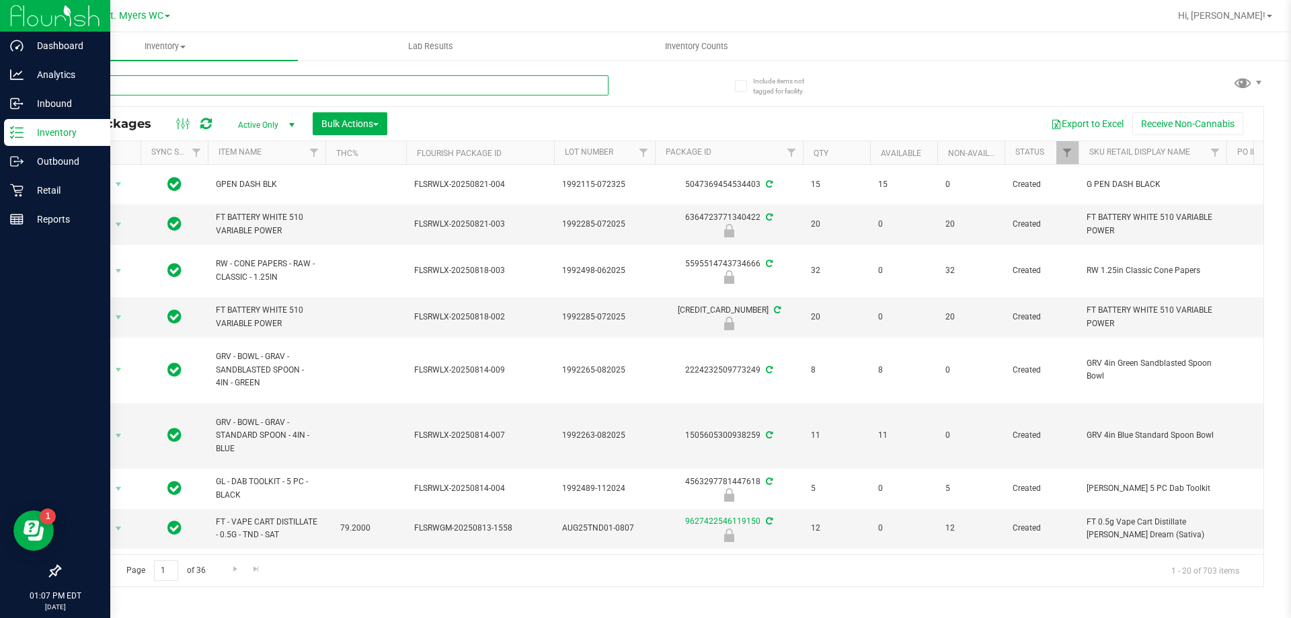
click at [191, 79] on input "text" at bounding box center [333, 85] width 549 height 20
type input "stw"
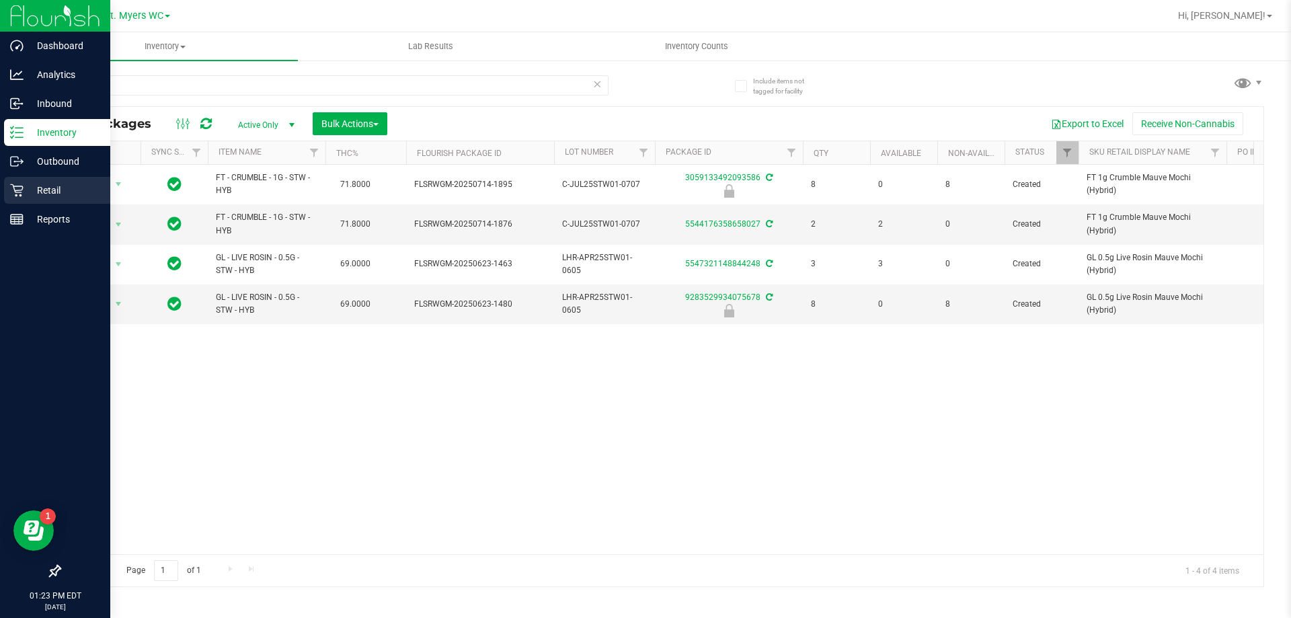
click at [71, 196] on p "Retail" at bounding box center [64, 190] width 81 height 16
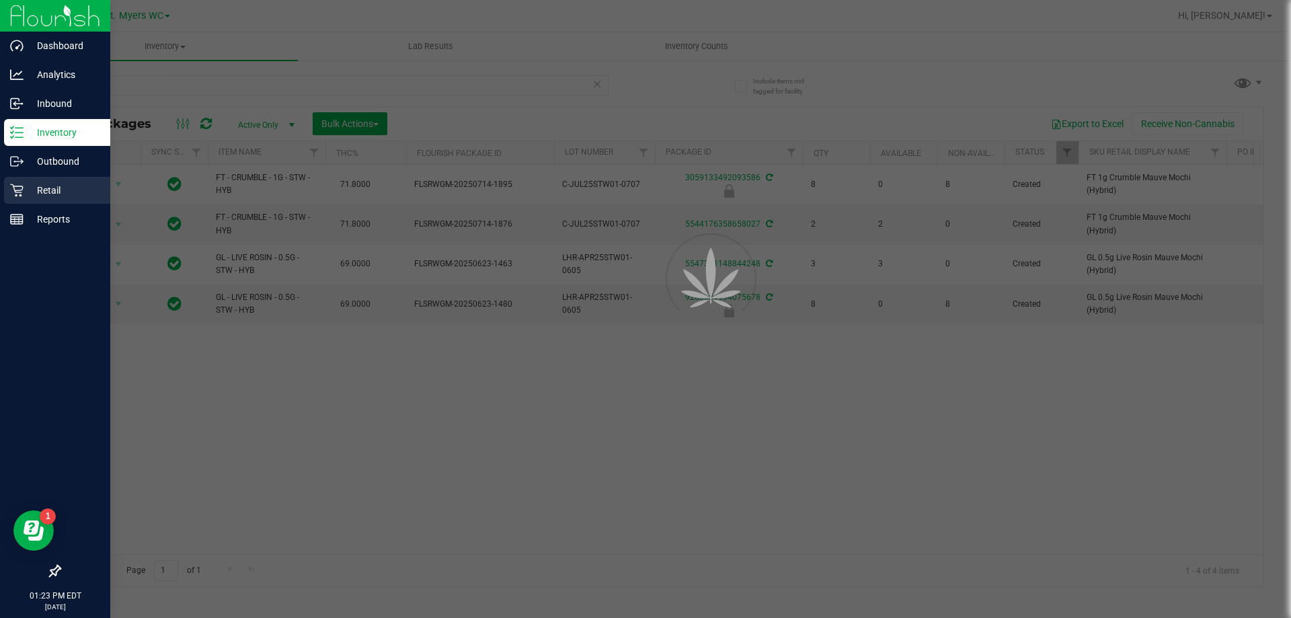
click at [64, 202] on div "Retail" at bounding box center [57, 190] width 106 height 27
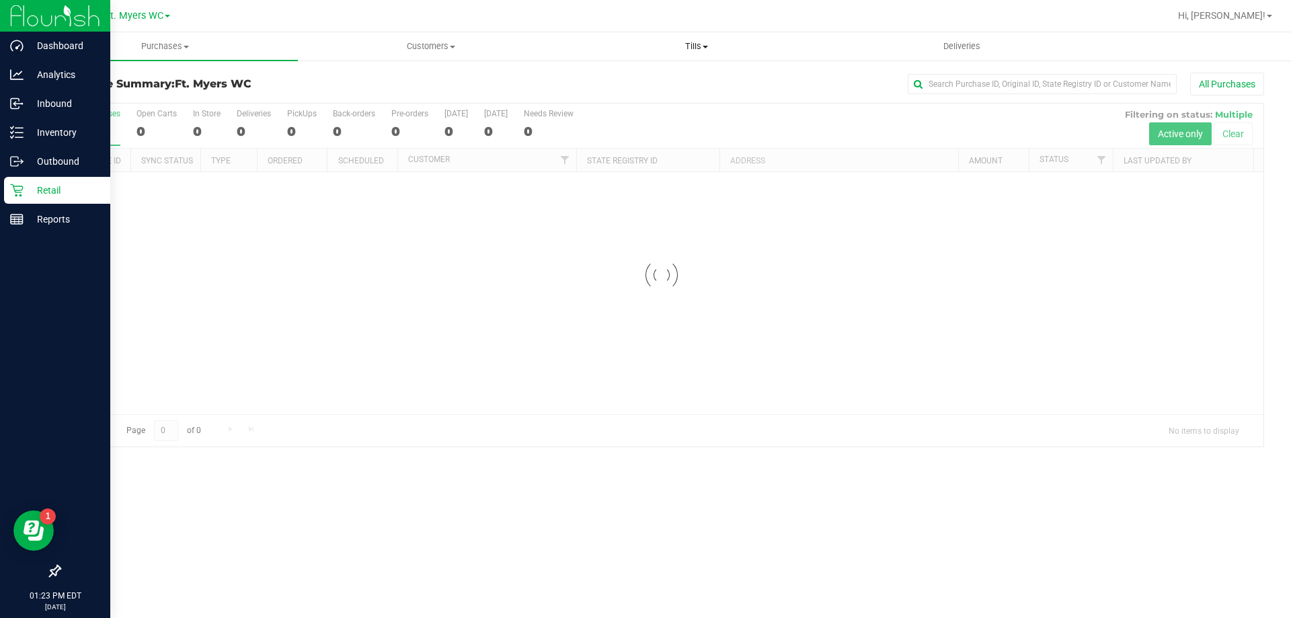
click at [708, 37] on uib-tab-heading "Tills Manage tills Reconcile e-payments" at bounding box center [696, 46] width 264 height 27
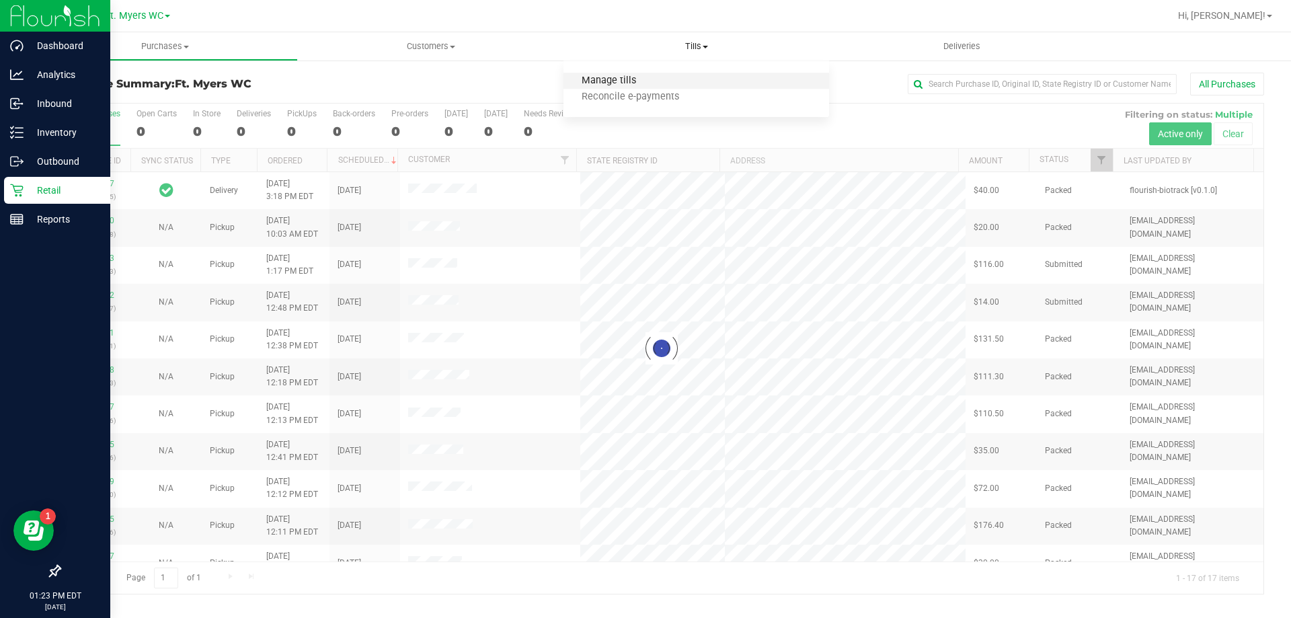
click at [613, 79] on span "Manage tills" at bounding box center [609, 80] width 91 height 11
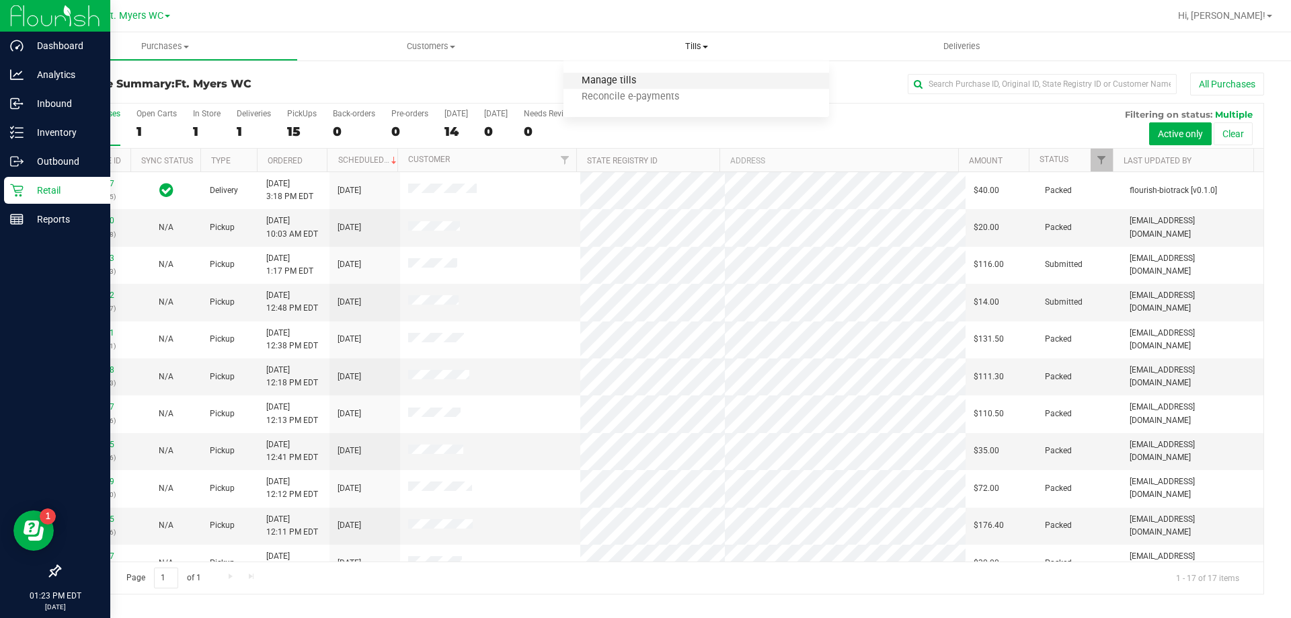
click at [601, 79] on span "Manage tills" at bounding box center [609, 80] width 91 height 11
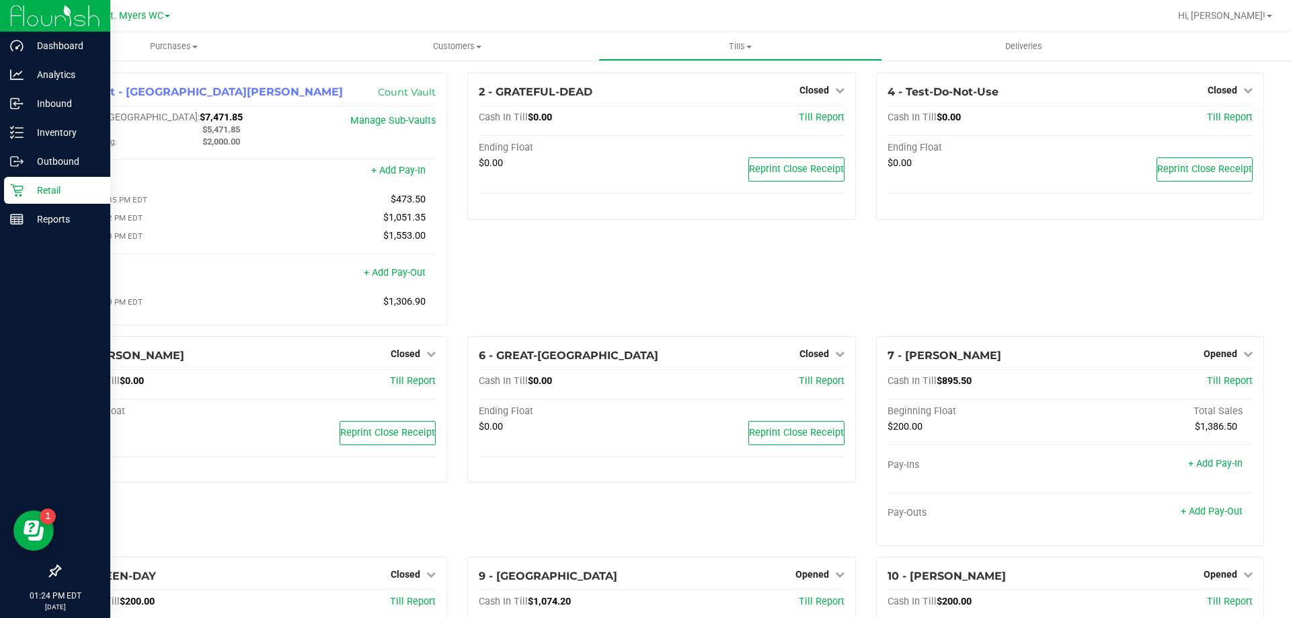
click at [935, 270] on div "4 - Test-Do-Not-Use Closed Open Till Cash In Till $0.00 Till Report Ending Floa…" at bounding box center [1070, 205] width 408 height 264
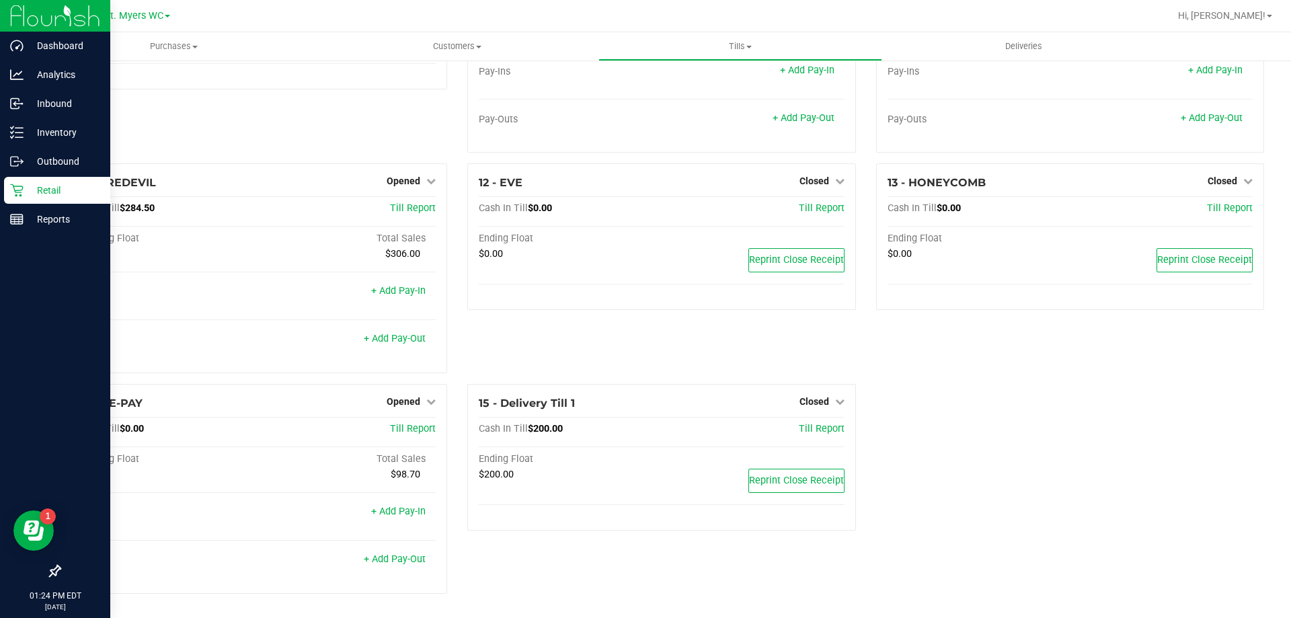
drag, startPoint x: 804, startPoint y: 553, endPoint x: 788, endPoint y: 584, distance: 34.6
click at [801, 482] on span "Reprint Close Receipt" at bounding box center [796, 480] width 95 height 11
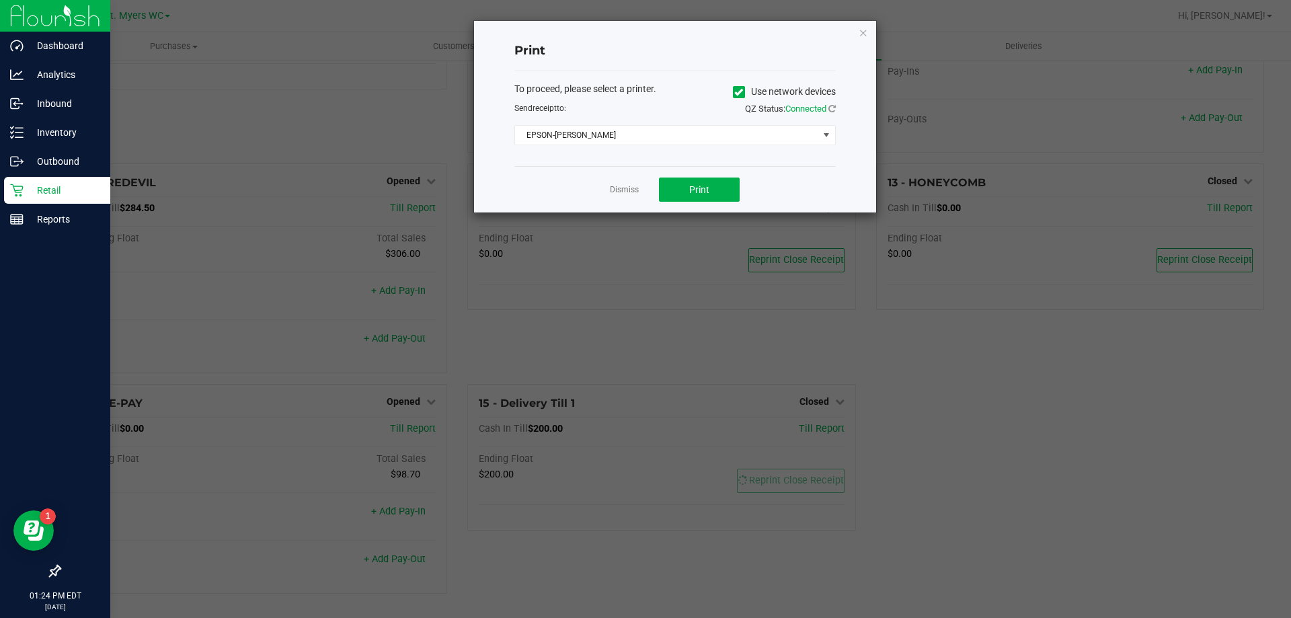
click at [709, 120] on div "To proceed, please select a printer. Use network devices Send receipt to: QZ St…" at bounding box center [674, 114] width 321 height 64
click at [705, 131] on span "EPSON-[PERSON_NAME]" at bounding box center [666, 135] width 303 height 19
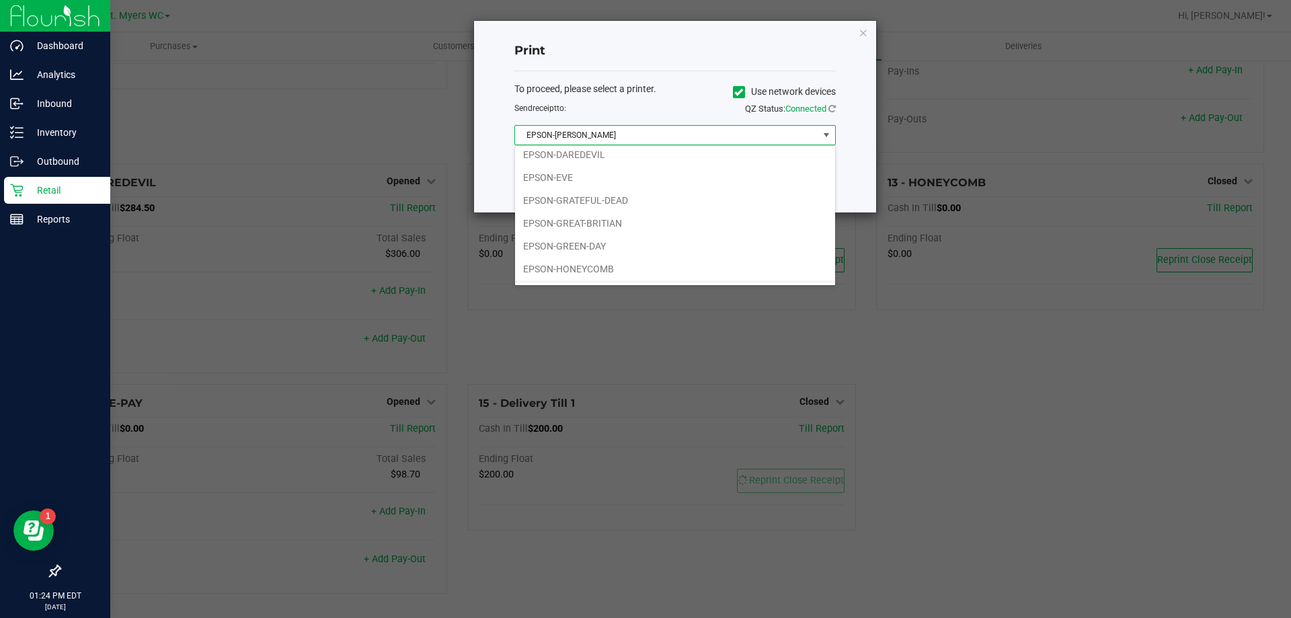
scroll to position [94, 0]
click at [606, 227] on li "EPSON-HONEYCOMB" at bounding box center [675, 226] width 320 height 23
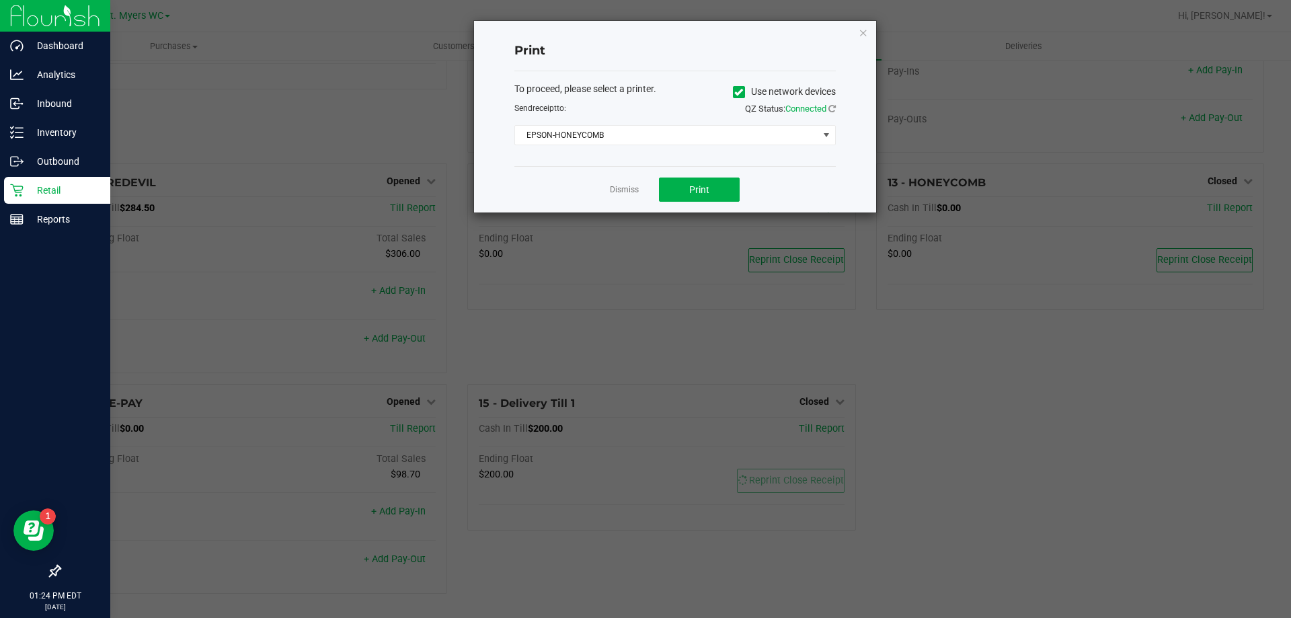
click at [728, 203] on div "Dismiss Print" at bounding box center [674, 189] width 321 height 46
click at [728, 197] on button "Print" at bounding box center [699, 190] width 81 height 24
click at [625, 189] on link "Dismiss" at bounding box center [624, 189] width 29 height 11
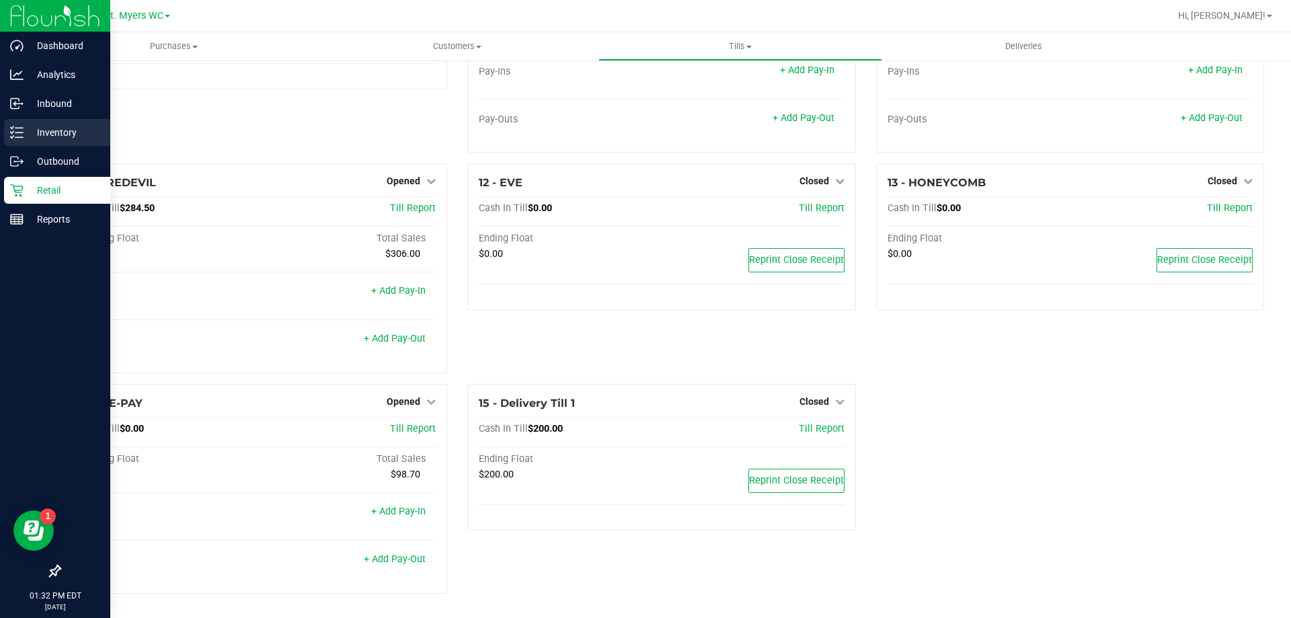
click at [19, 128] on line at bounding box center [18, 128] width 7 height 0
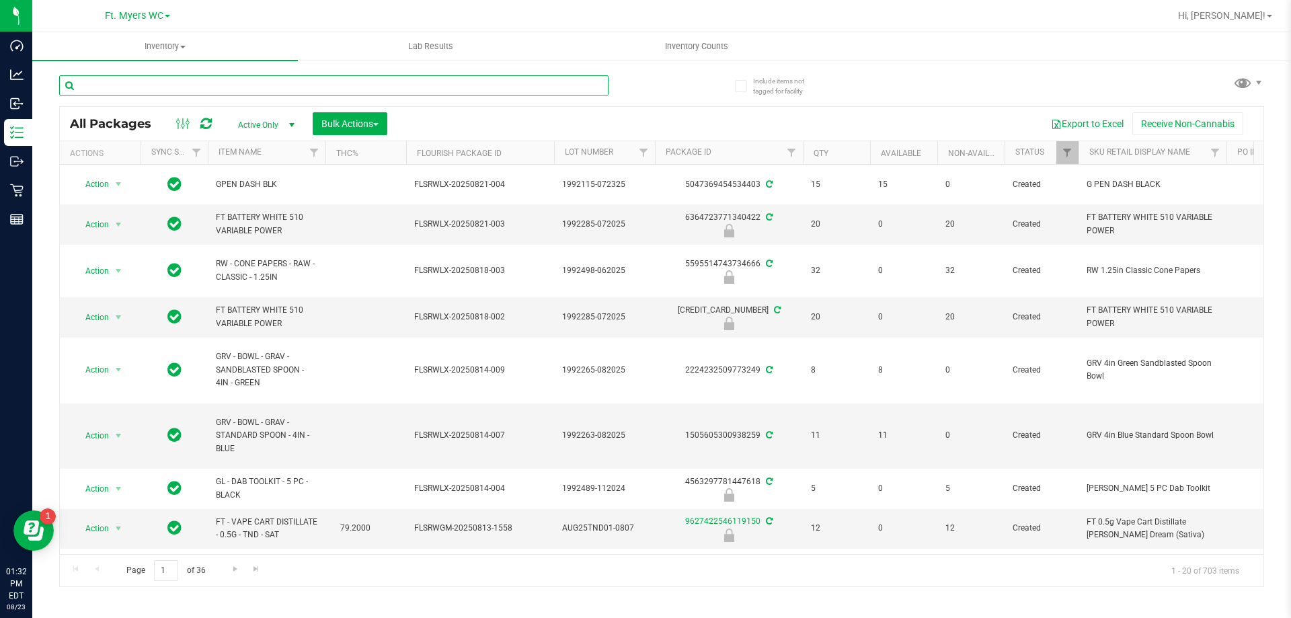
click at [183, 85] on input "text" at bounding box center [333, 85] width 549 height 20
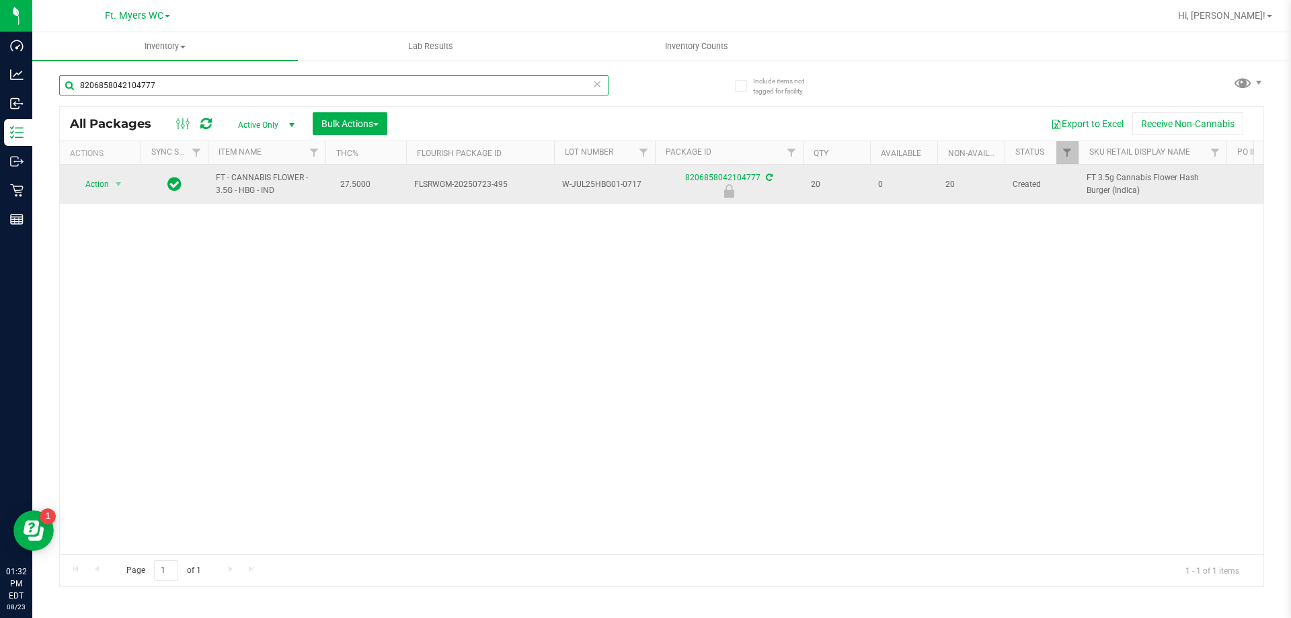
type input "8206858042104777"
click at [98, 183] on span "Action" at bounding box center [91, 184] width 36 height 19
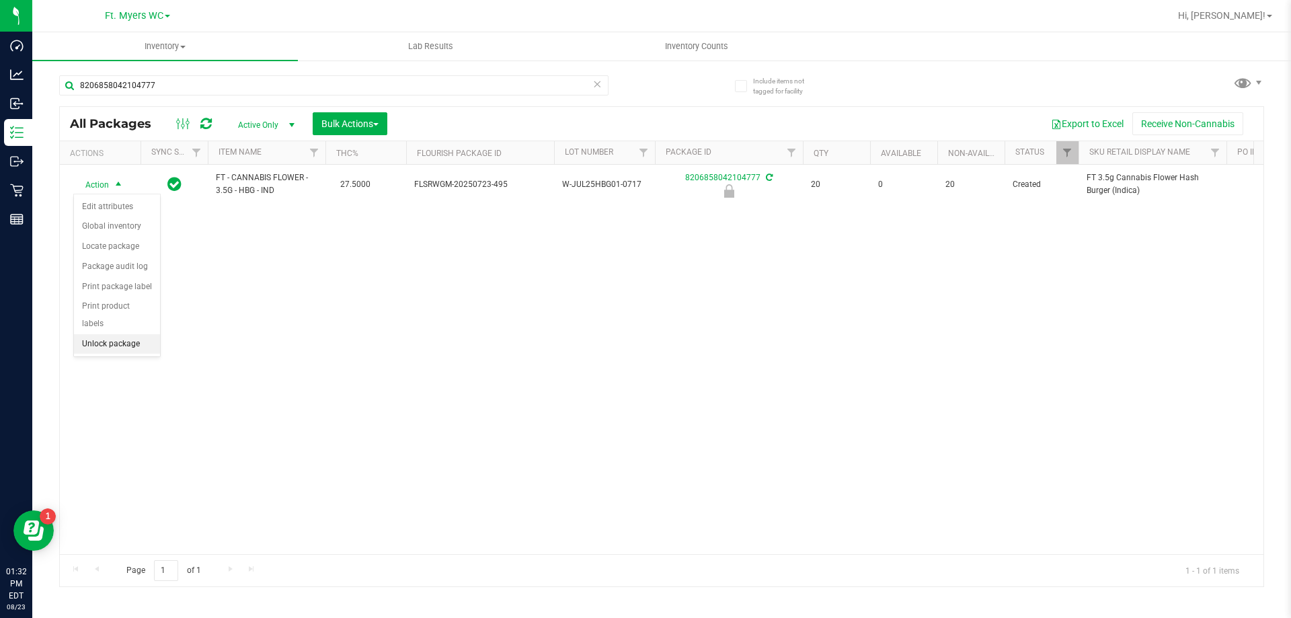
click at [115, 335] on li "Unlock package" at bounding box center [117, 344] width 86 height 20
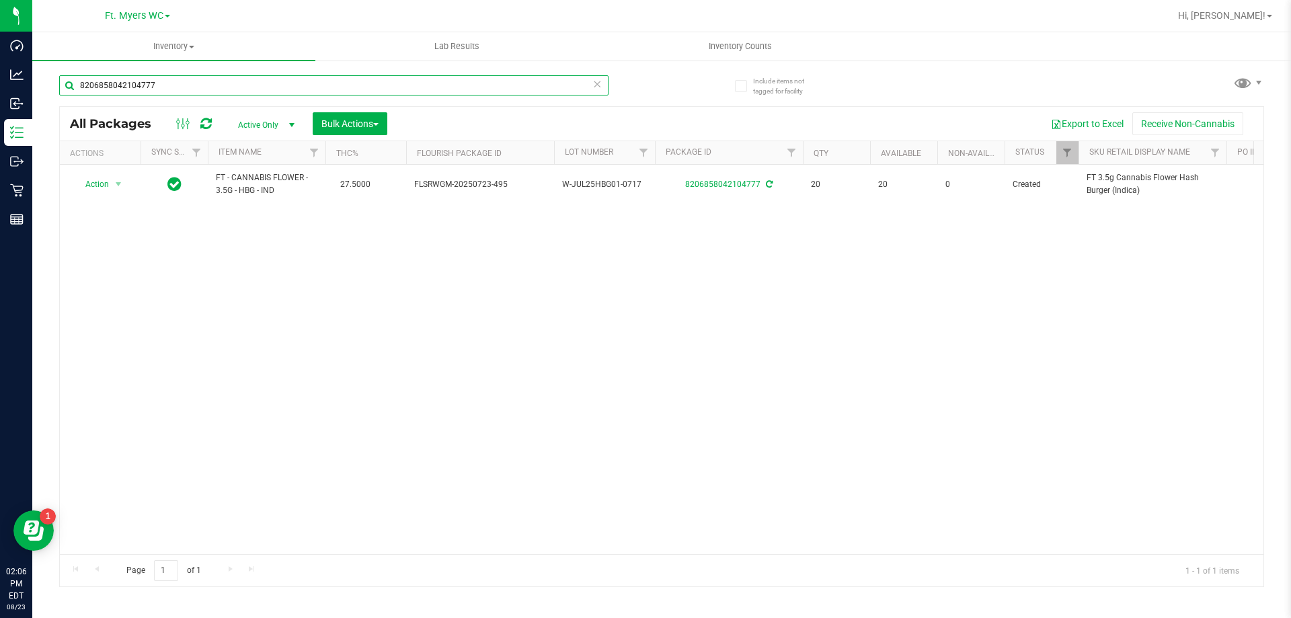
click at [169, 88] on input "8206858042104777" at bounding box center [333, 85] width 549 height 20
type input "8"
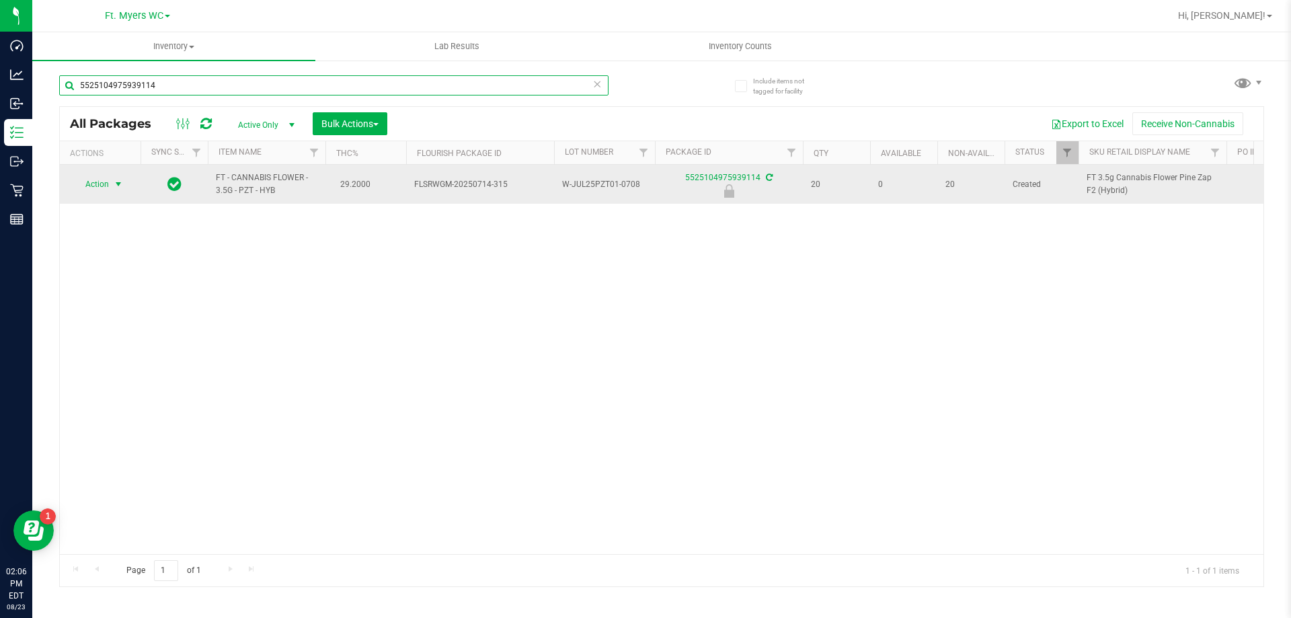
type input "5525104975939114"
click at [118, 186] on span "select" at bounding box center [118, 184] width 11 height 11
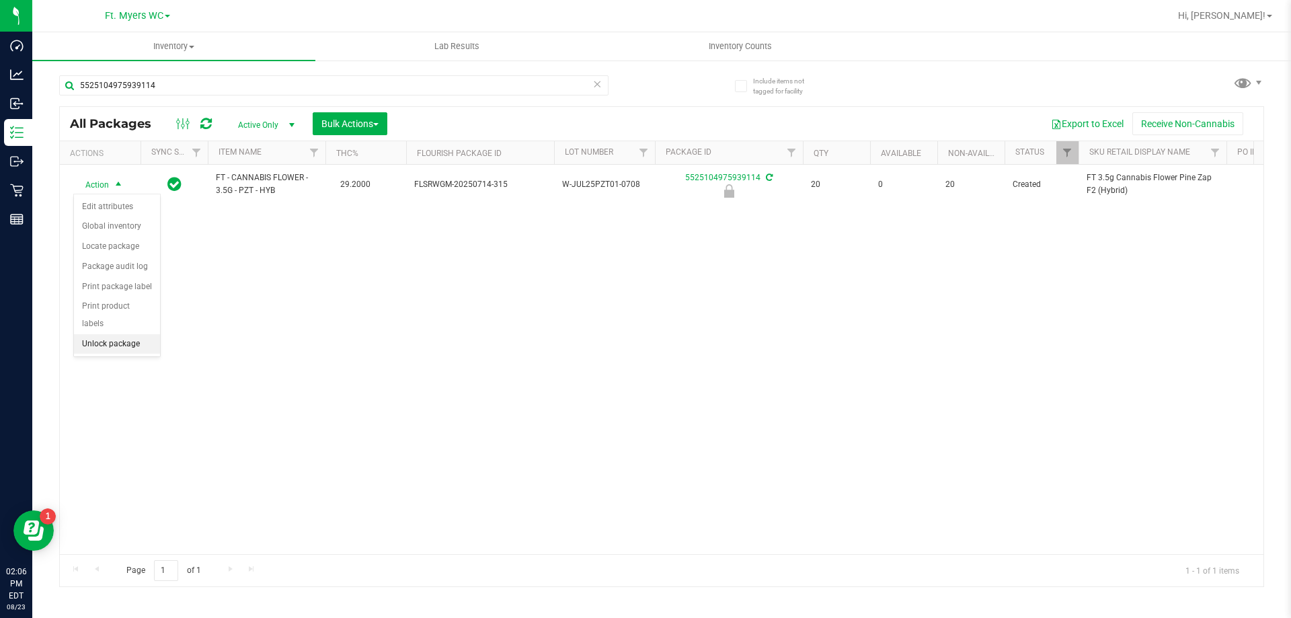
click at [124, 334] on li "Unlock package" at bounding box center [117, 344] width 86 height 20
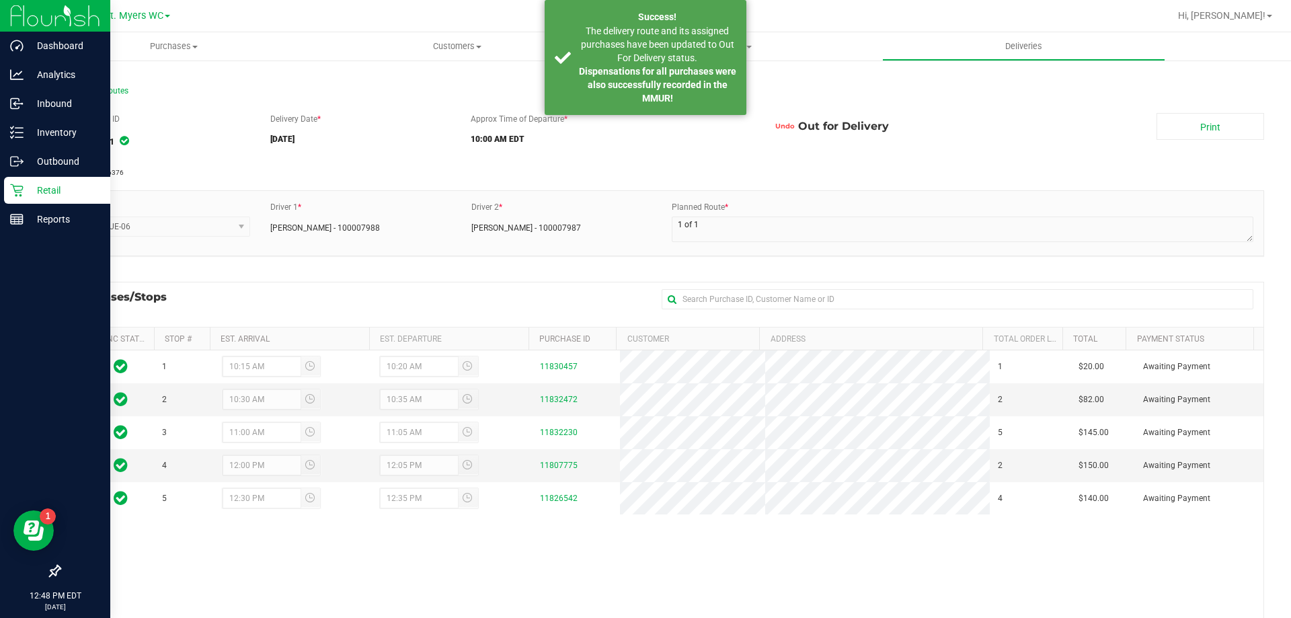
click at [25, 194] on p "Retail" at bounding box center [64, 190] width 81 height 16
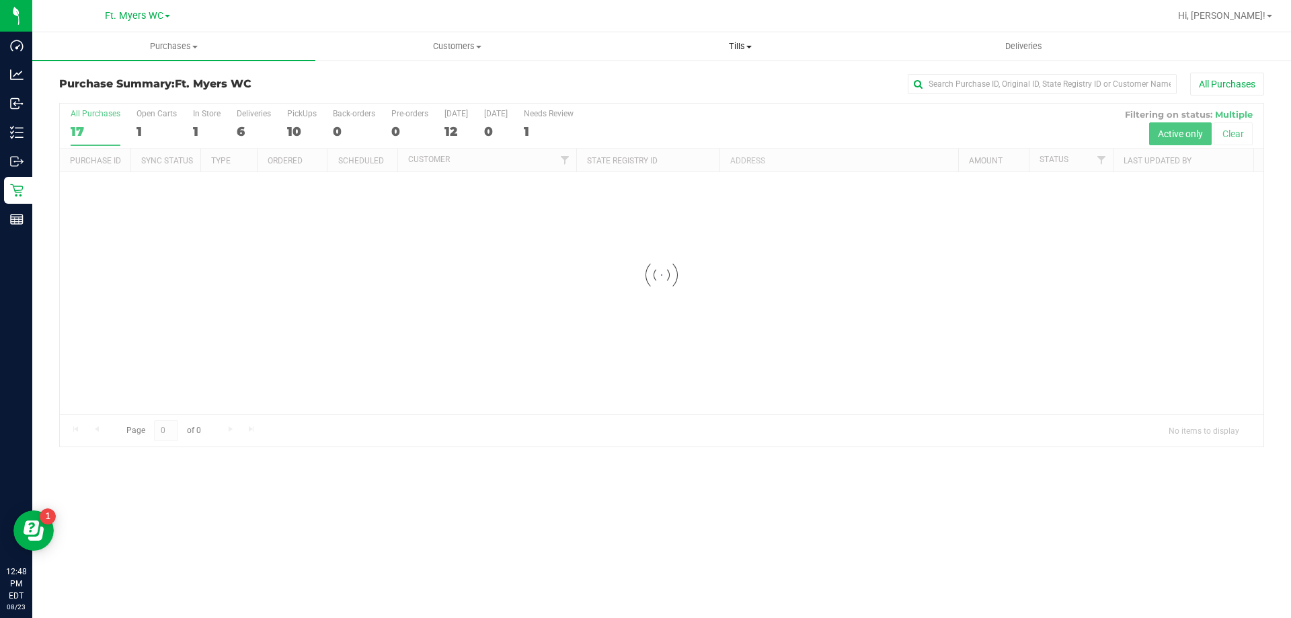
click at [749, 46] on span at bounding box center [748, 47] width 5 height 3
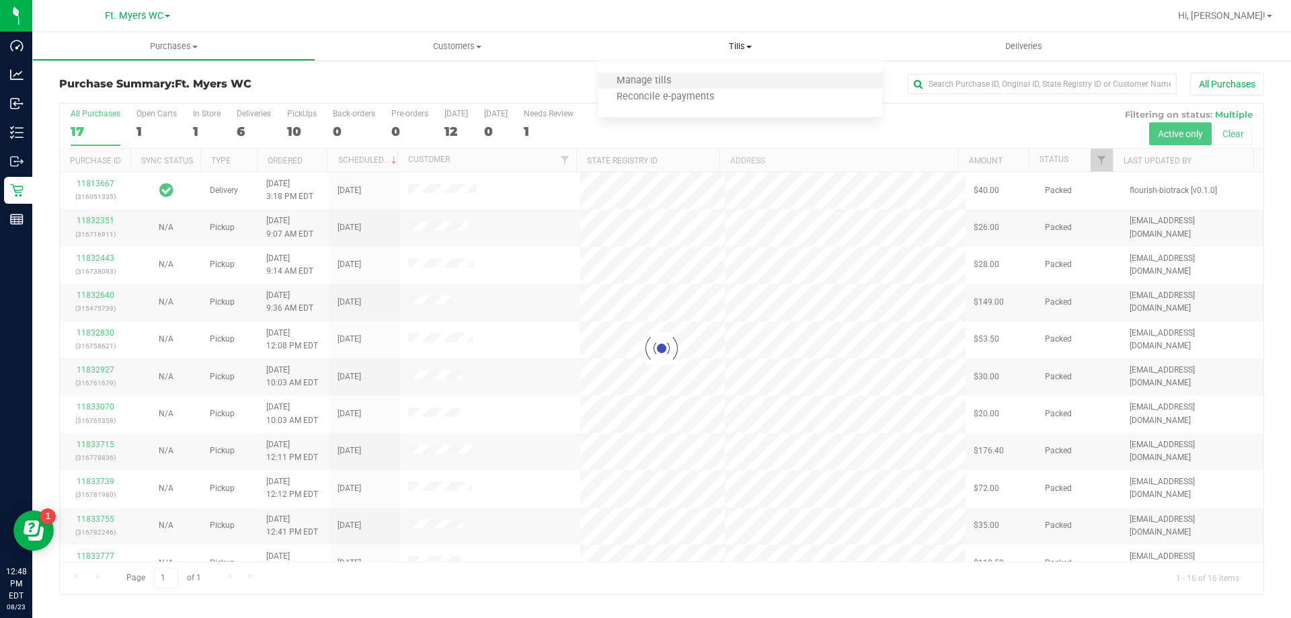
click at [706, 82] on li "Manage tills" at bounding box center [740, 81] width 283 height 16
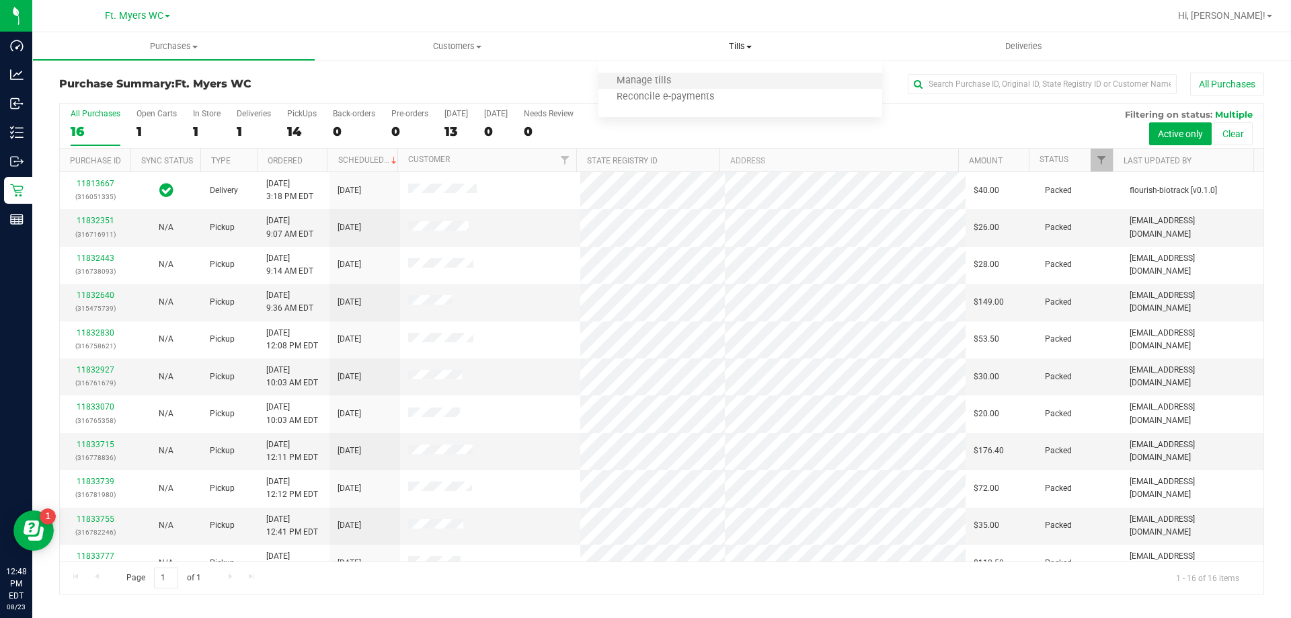
click at [706, 82] on li "Manage tills" at bounding box center [740, 81] width 283 height 16
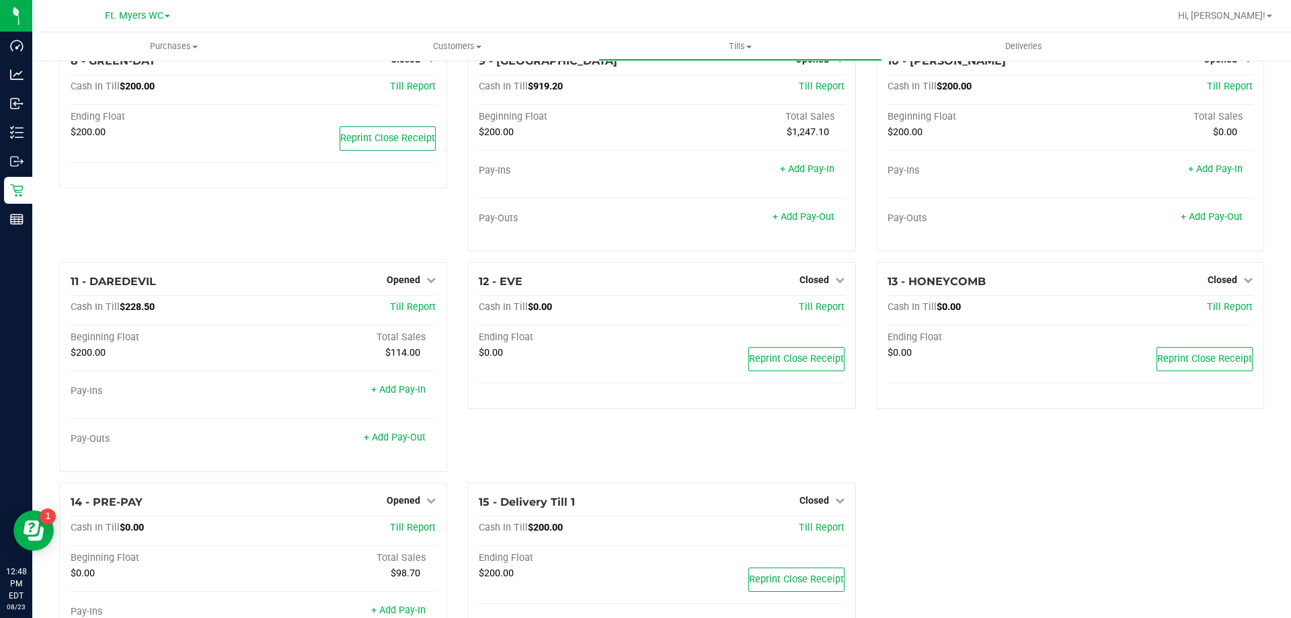
scroll to position [618, 0]
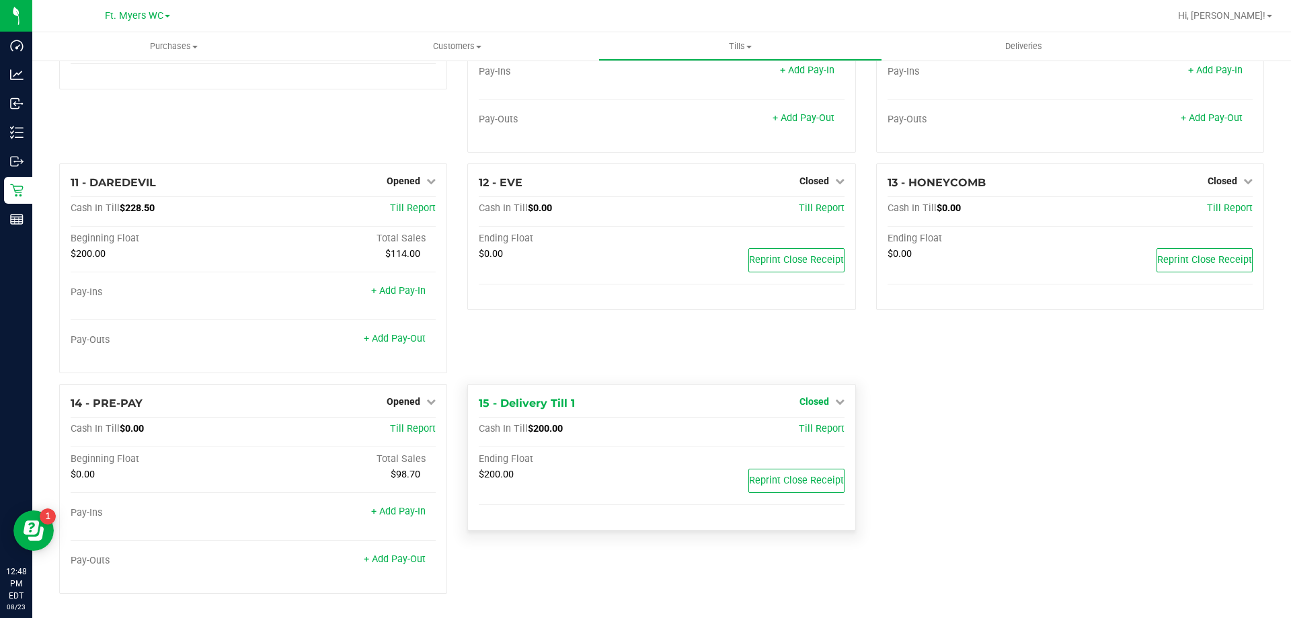
click at [822, 401] on link "Closed" at bounding box center [822, 401] width 45 height 11
click at [832, 424] on div "Open Till" at bounding box center [814, 429] width 100 height 17
click at [826, 432] on div "Open Till" at bounding box center [814, 429] width 100 height 17
click at [819, 430] on link "Open Till" at bounding box center [814, 429] width 36 height 11
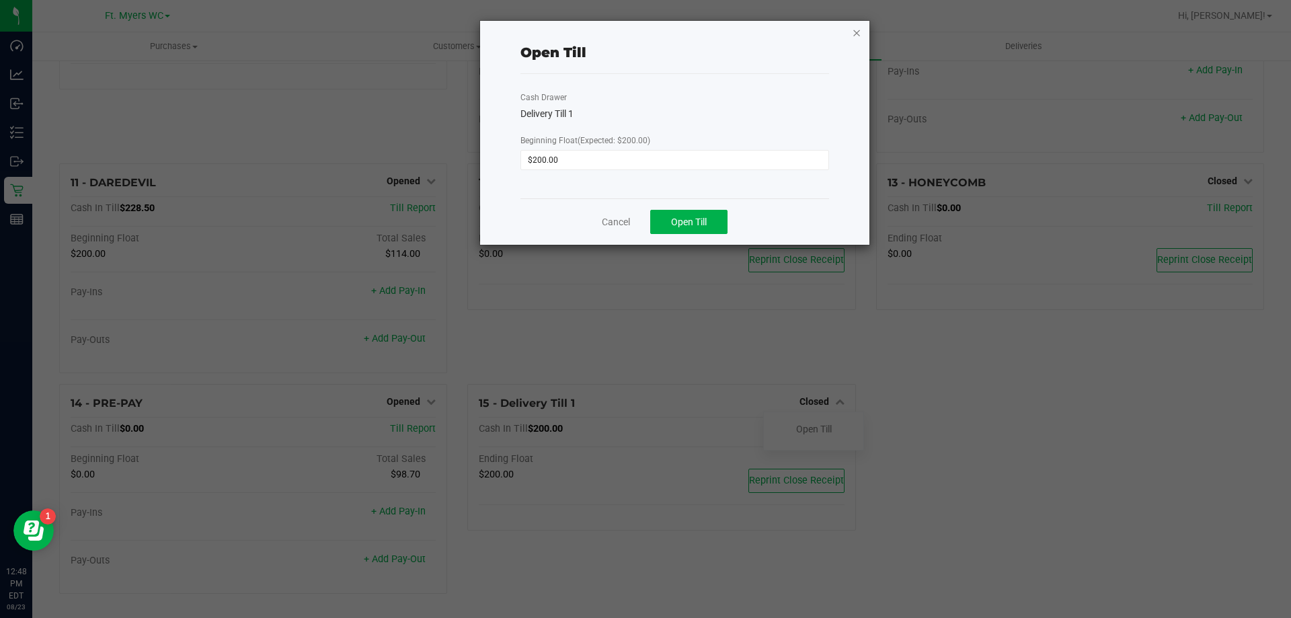
click at [853, 32] on icon "button" at bounding box center [856, 32] width 9 height 16
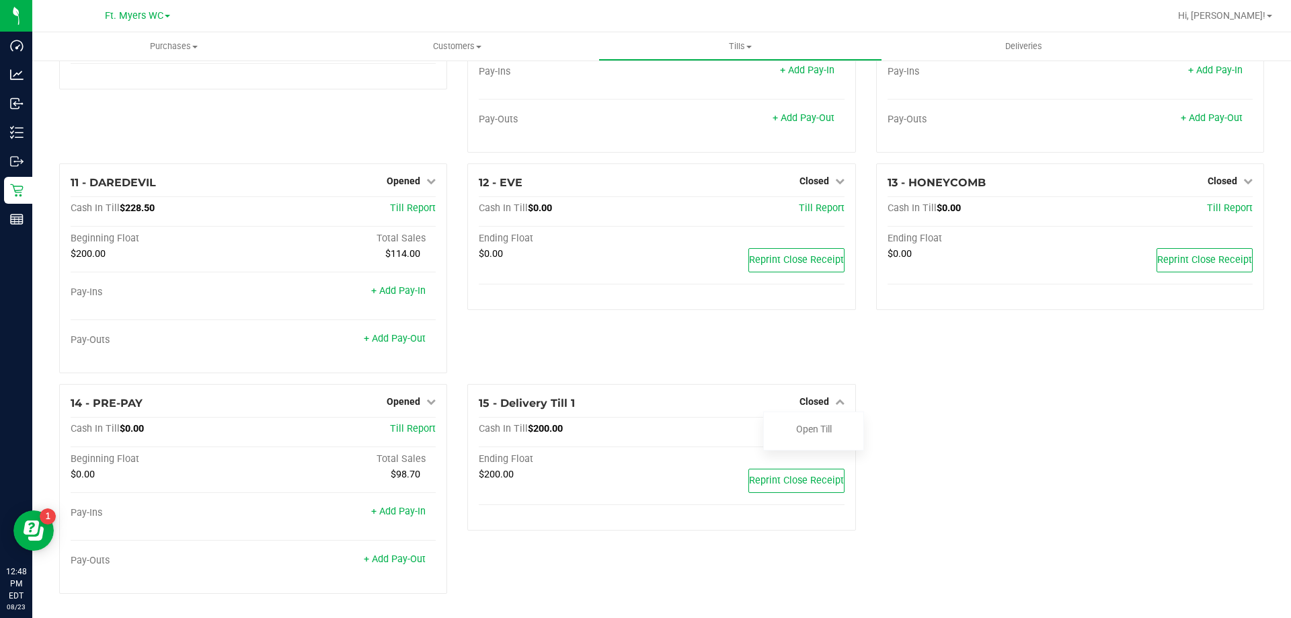
click at [1080, 465] on div "1 - Vault - Fort Myers Count Vault Cash In Vault: $7,471.85 Main: $5,471.85 Cha…" at bounding box center [661, 32] width 1225 height 1146
click at [837, 401] on icon at bounding box center [839, 401] width 9 height 9
click at [822, 429] on span "Till Report" at bounding box center [822, 428] width 46 height 11
